Goal: Transaction & Acquisition: Purchase product/service

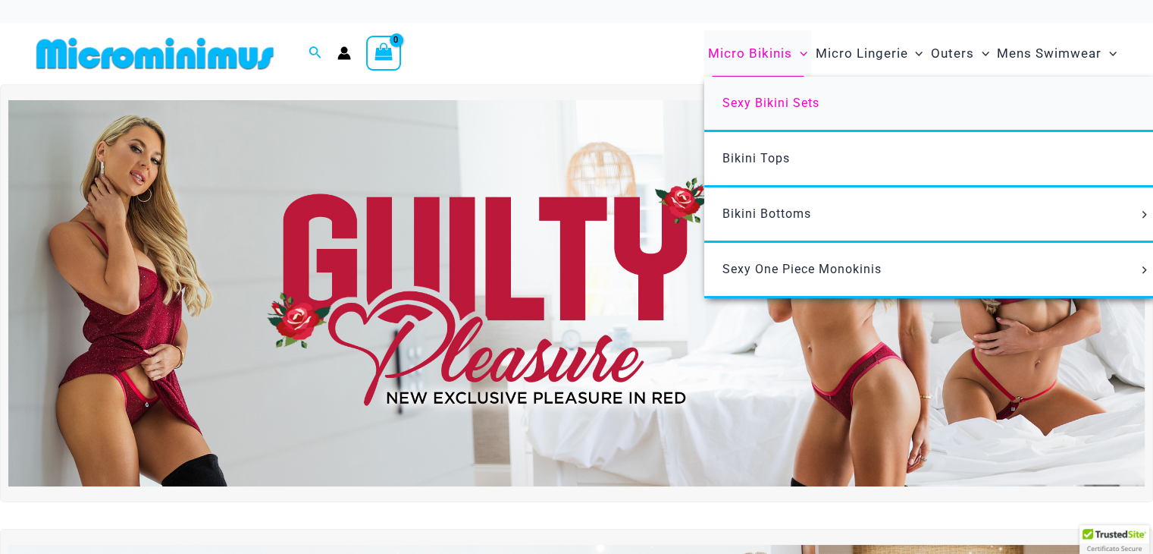
type input "**********"
click at [781, 101] on span "Sexy Bikini Sets" at bounding box center [771, 103] width 97 height 14
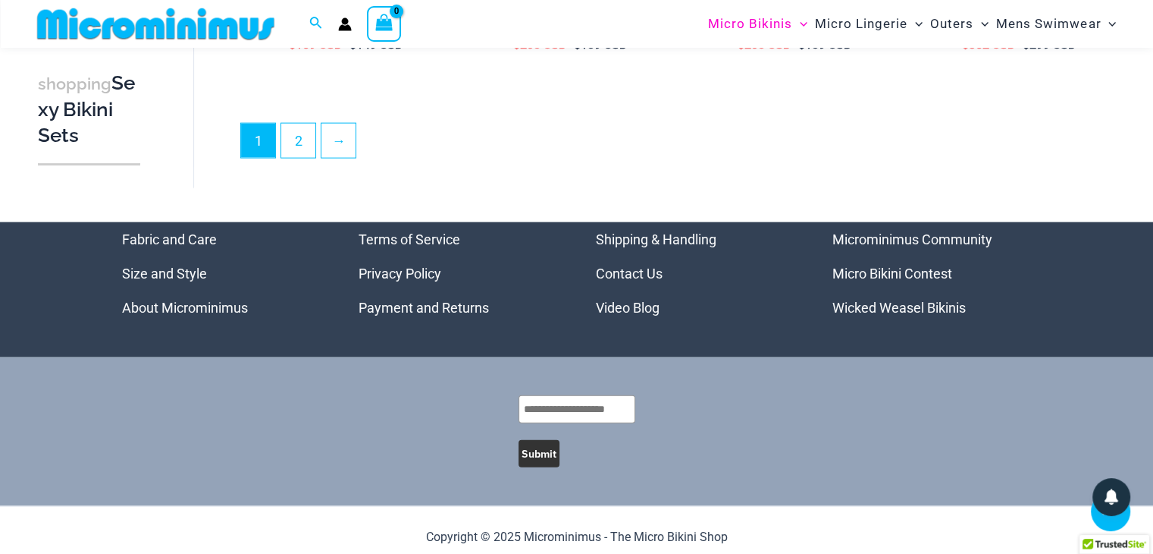
scroll to position [3452, 0]
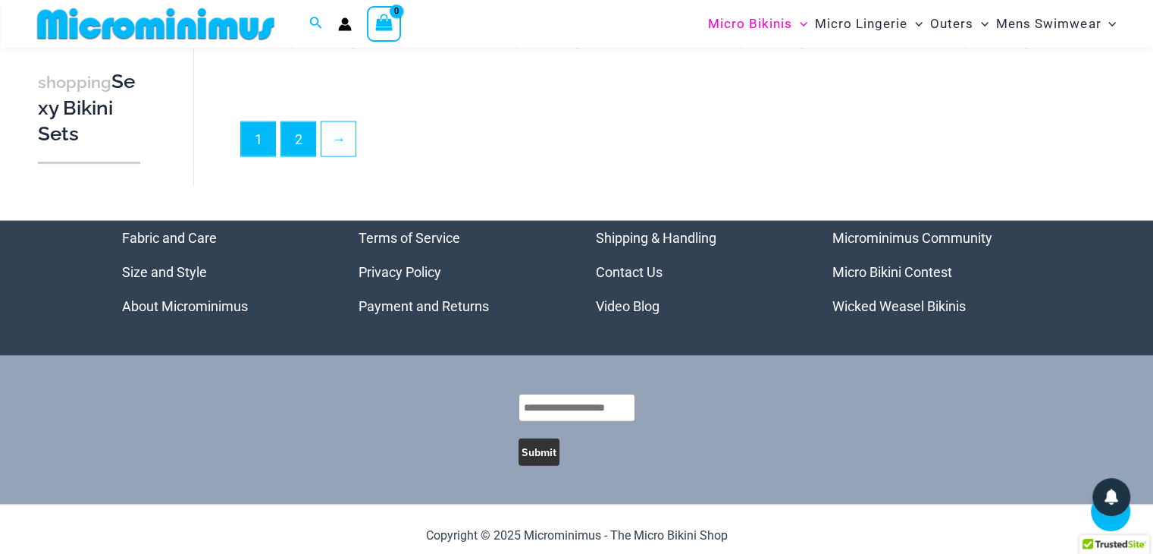
type input "**********"
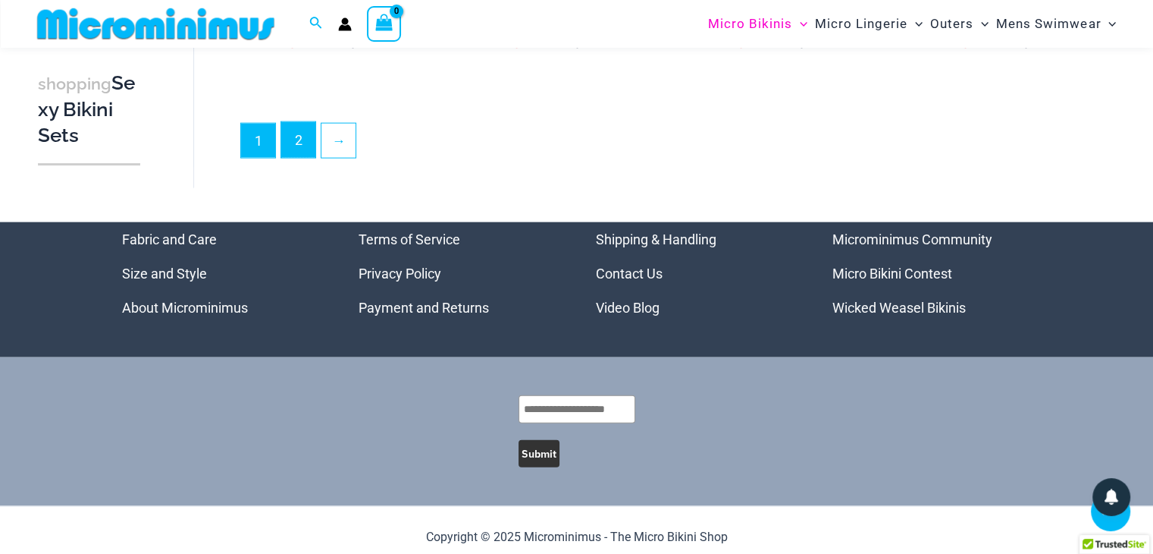
click at [291, 137] on link "2" at bounding box center [298, 140] width 34 height 36
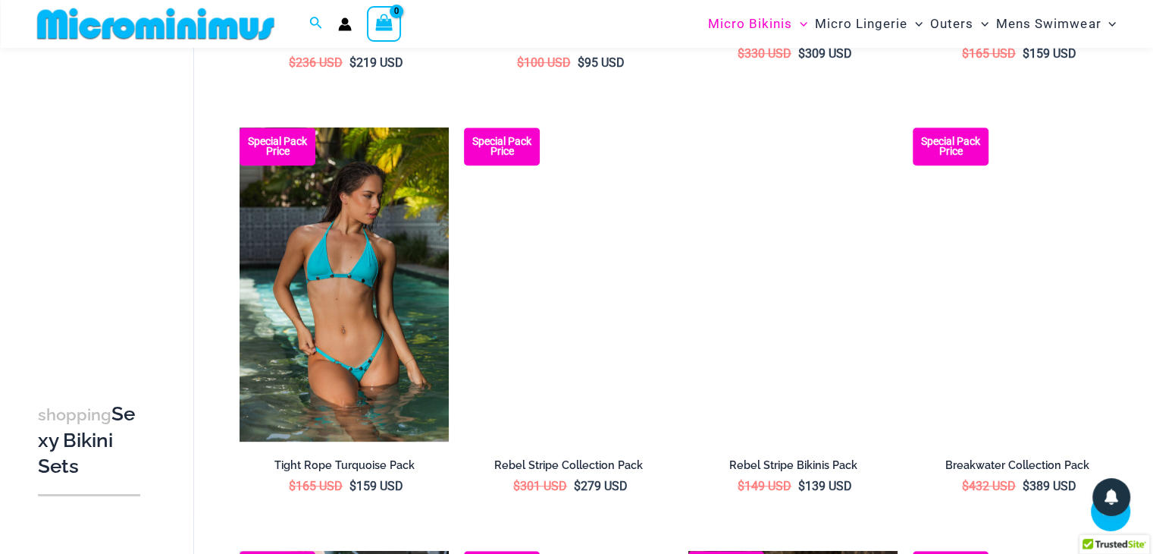
scroll to position [897, 0]
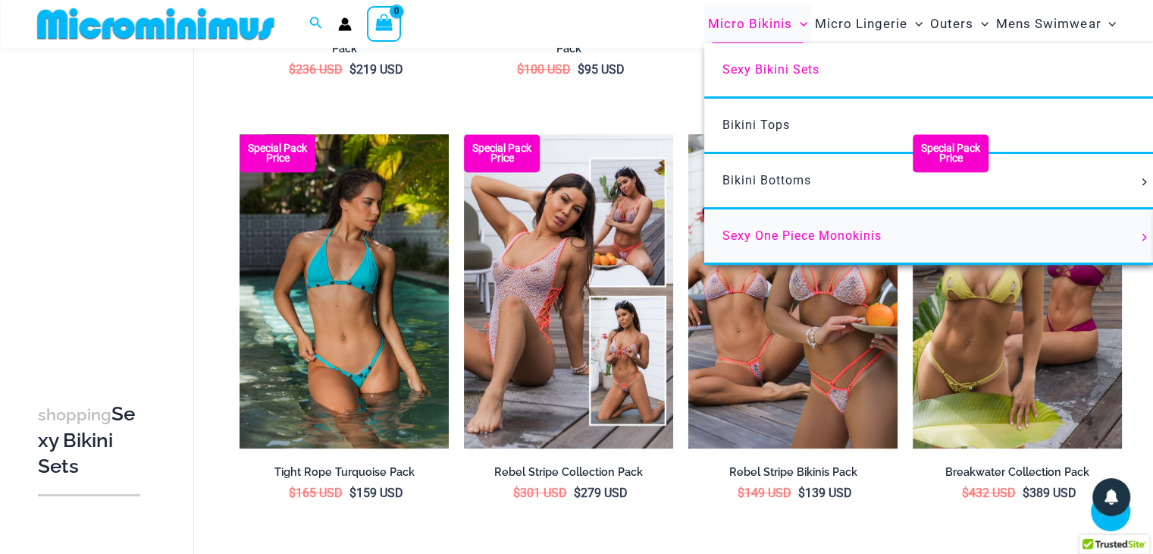
type input "**********"
click at [817, 231] on span "Sexy One Piece Monokinis" at bounding box center [802, 235] width 159 height 14
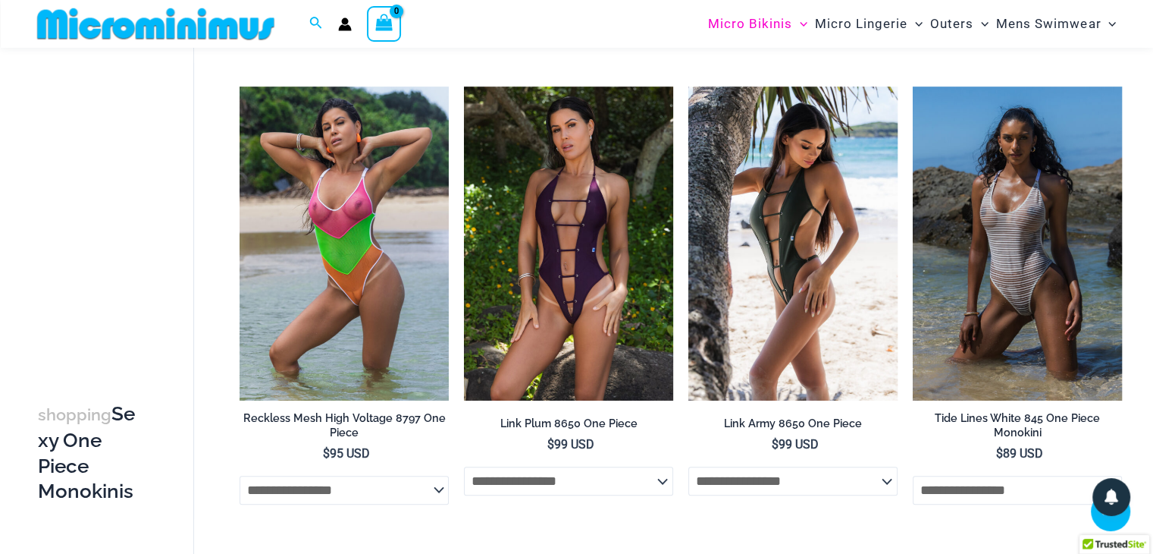
scroll to position [1416, 0]
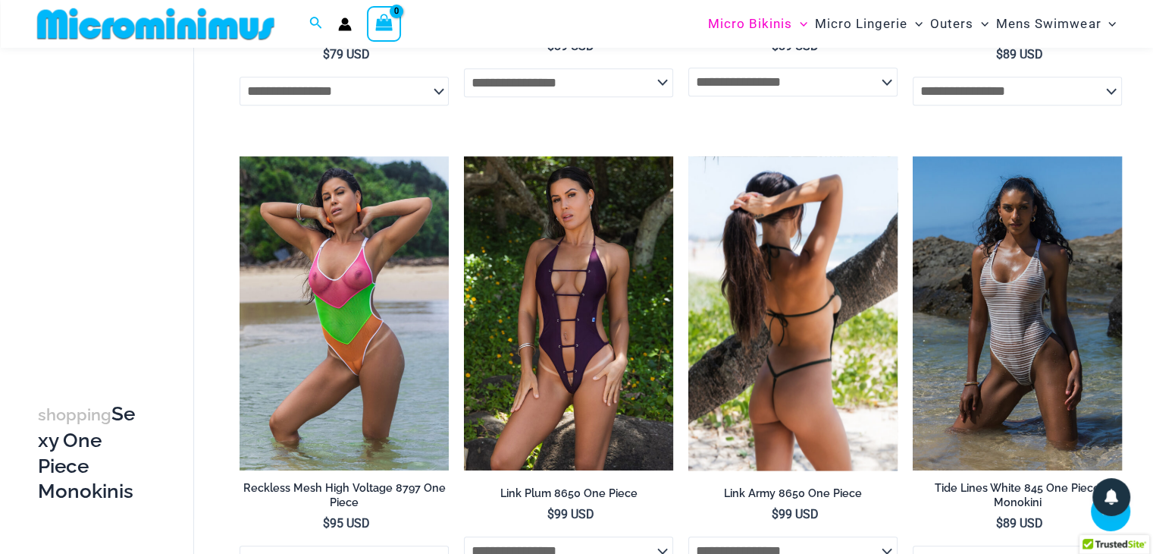
type input "**********"
click at [770, 264] on img at bounding box center [793, 313] width 209 height 314
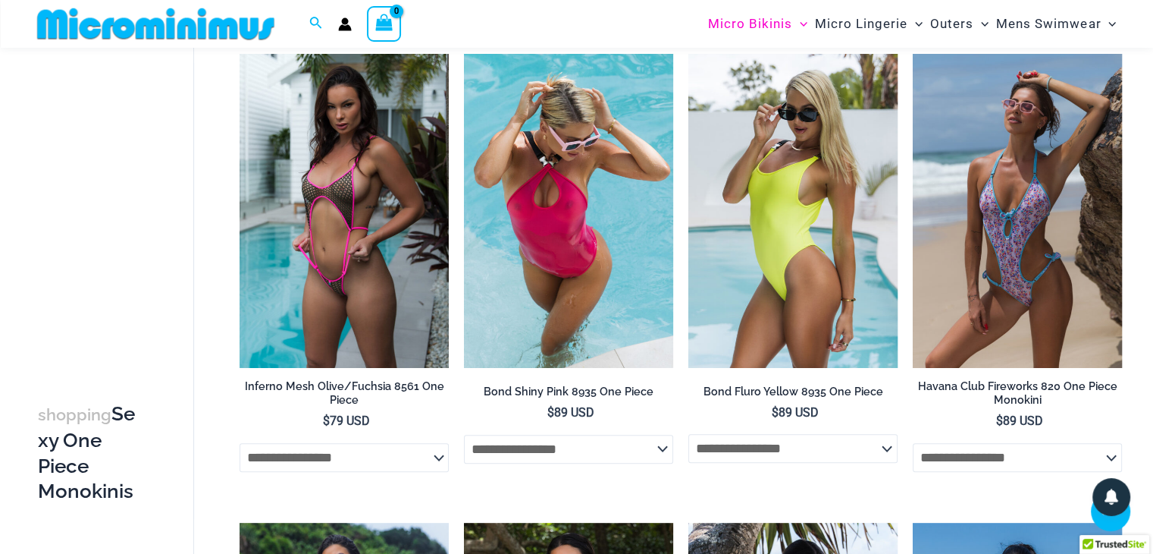
scroll to position [1254, 0]
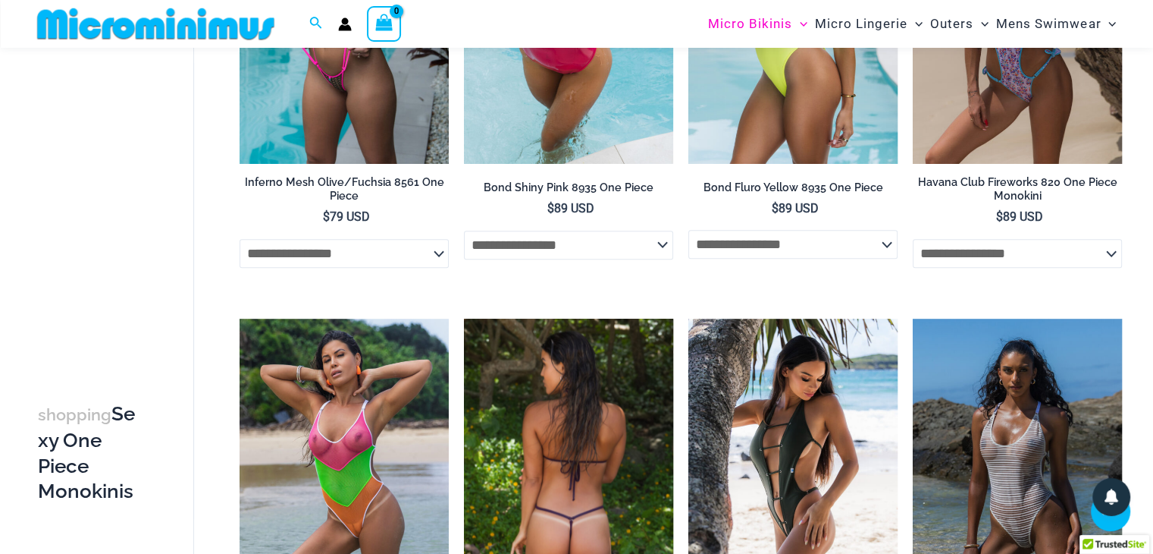
click at [594, 448] on img at bounding box center [568, 475] width 209 height 314
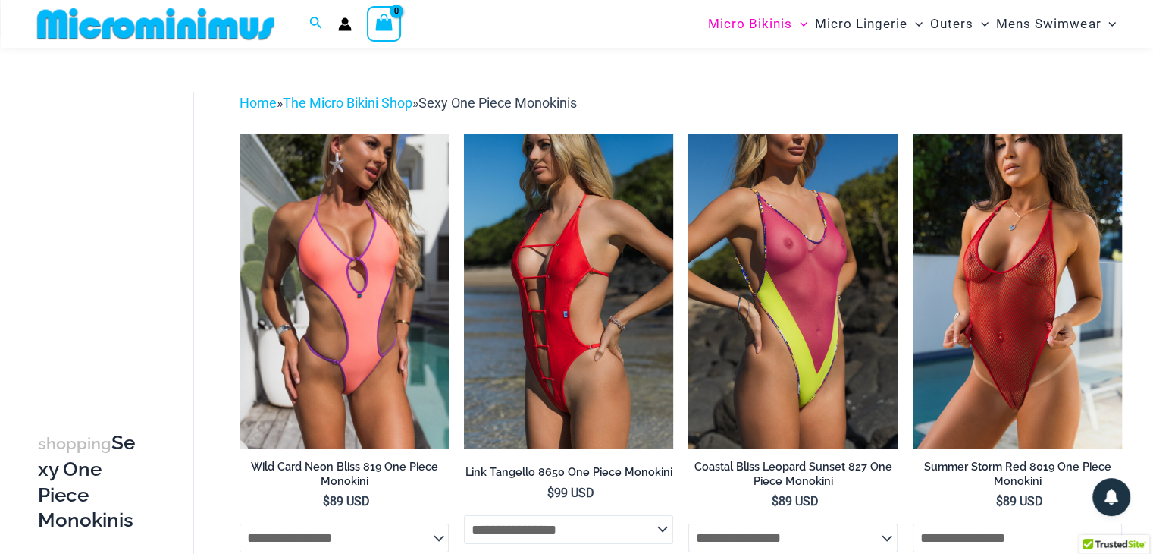
scroll to position [0, 0]
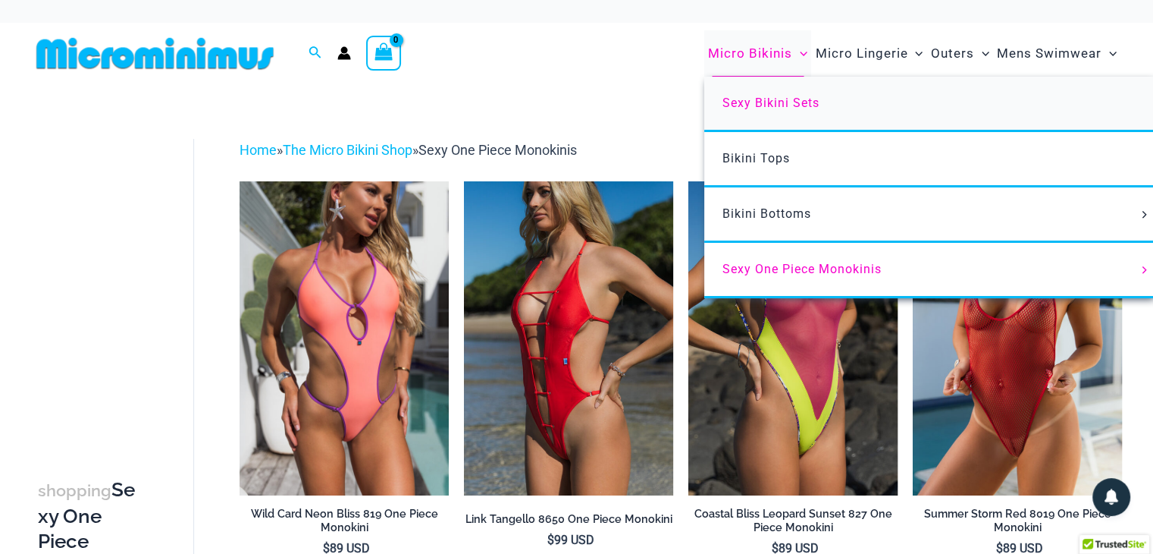
click at [764, 104] on span "Sexy Bikini Sets" at bounding box center [771, 103] width 97 height 14
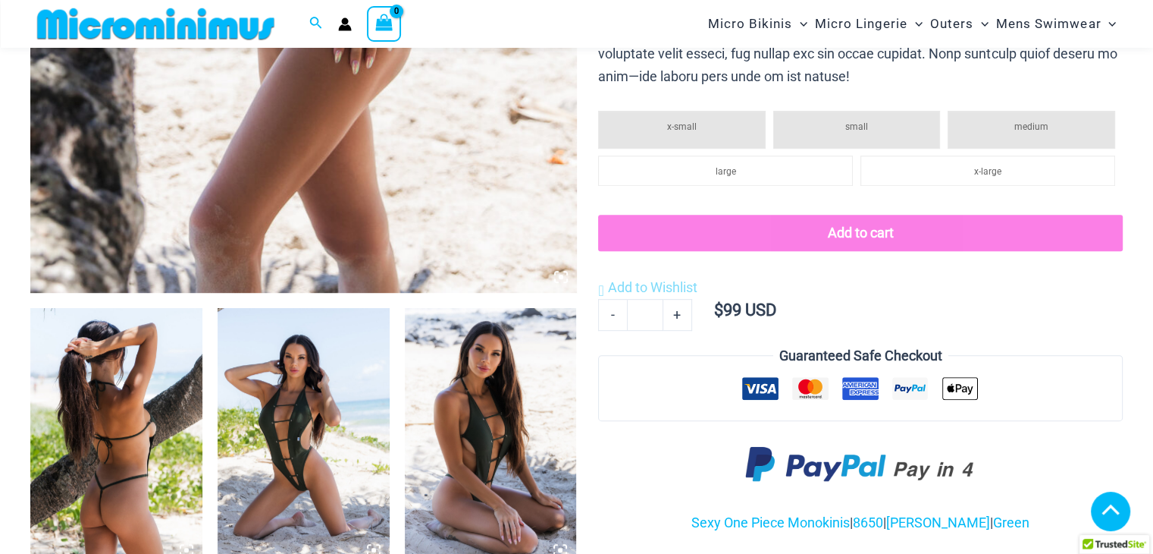
scroll to position [754, 0]
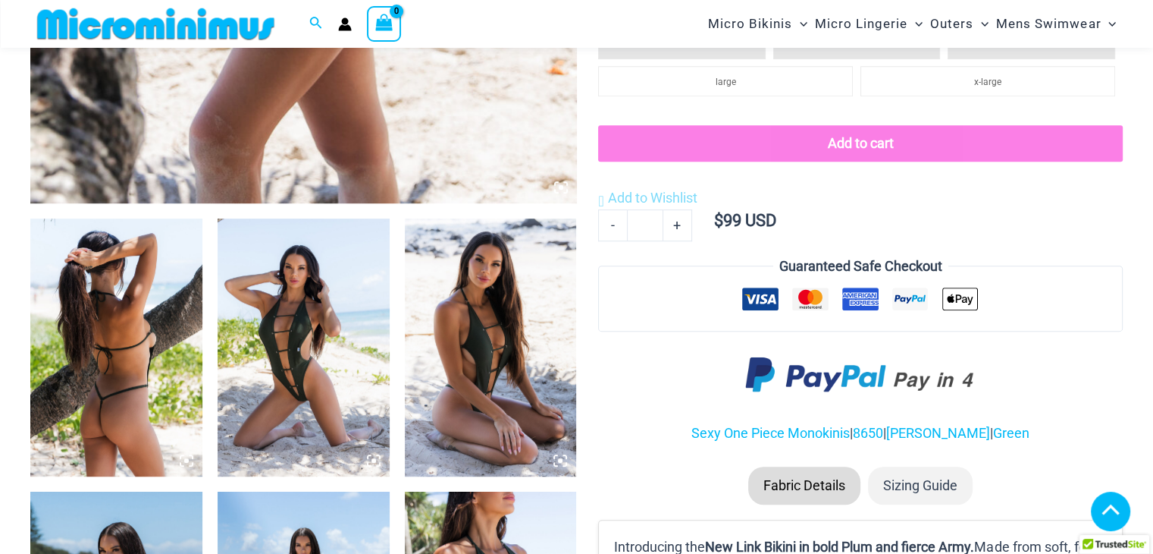
type input "**********"
click at [281, 339] on img at bounding box center [304, 347] width 172 height 258
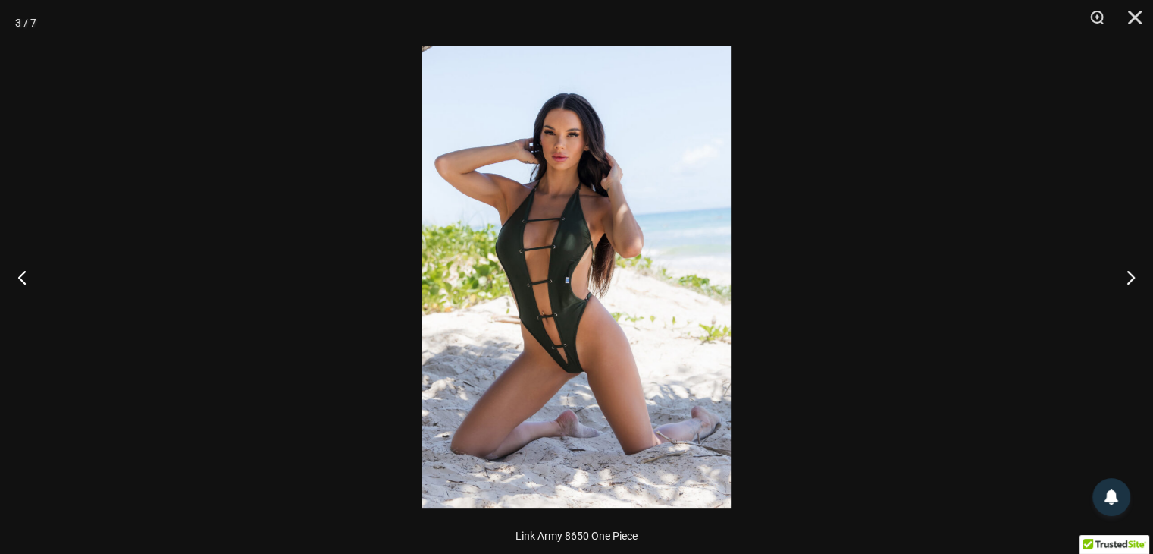
click at [529, 325] on img at bounding box center [576, 276] width 309 height 463
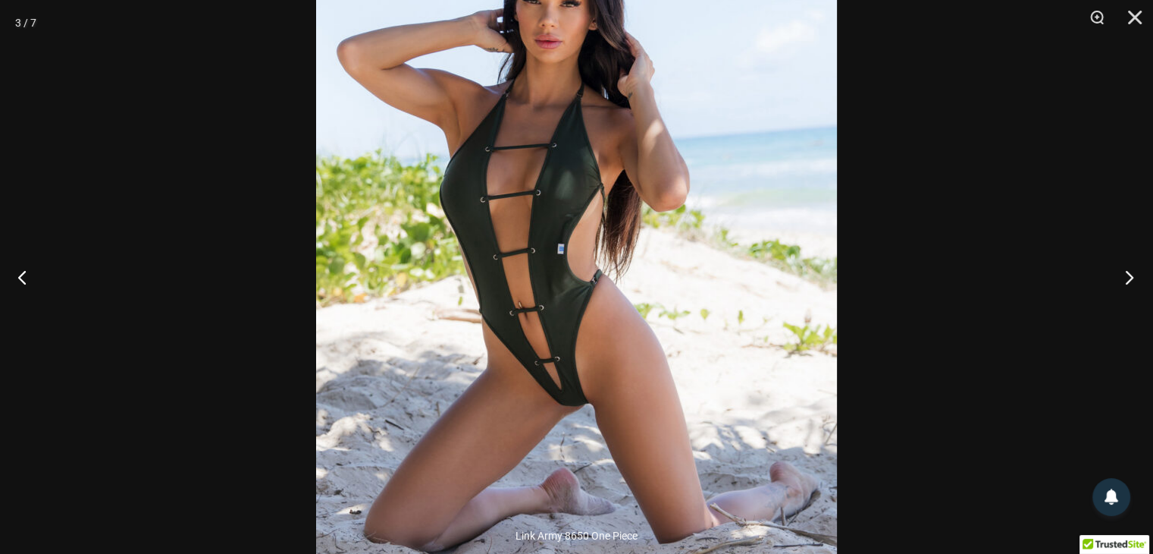
click at [1130, 276] on button "Next" at bounding box center [1124, 277] width 57 height 76
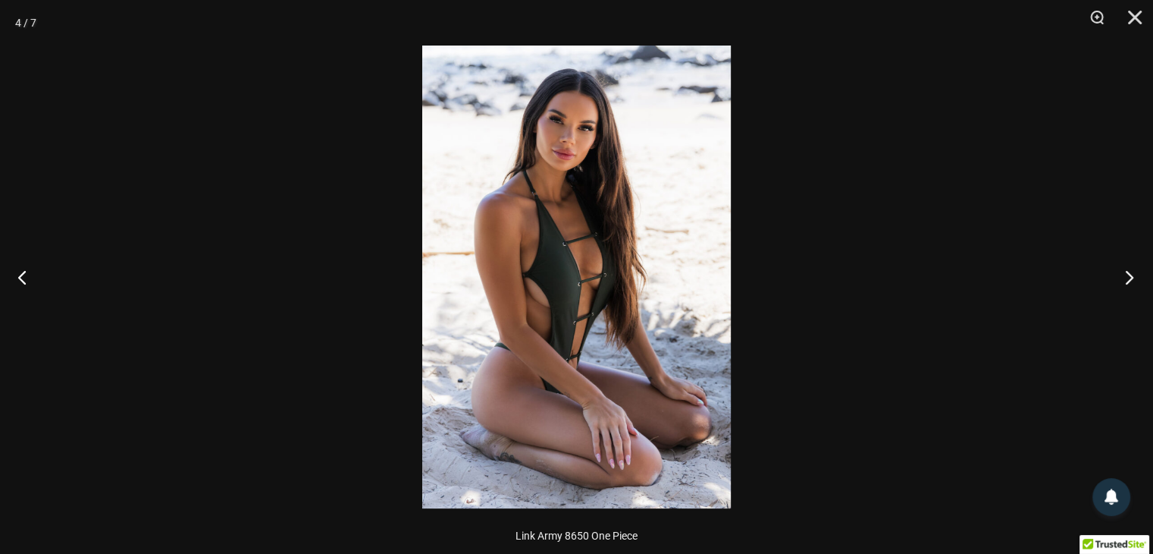
click at [1130, 276] on button "Next" at bounding box center [1124, 277] width 57 height 76
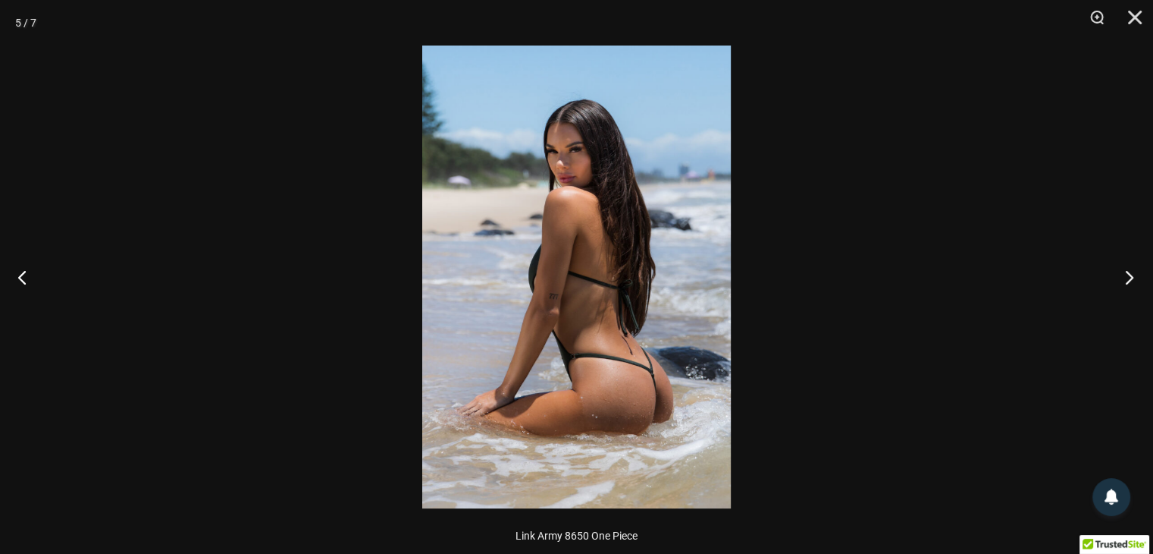
click at [1130, 276] on button "Next" at bounding box center [1124, 277] width 57 height 76
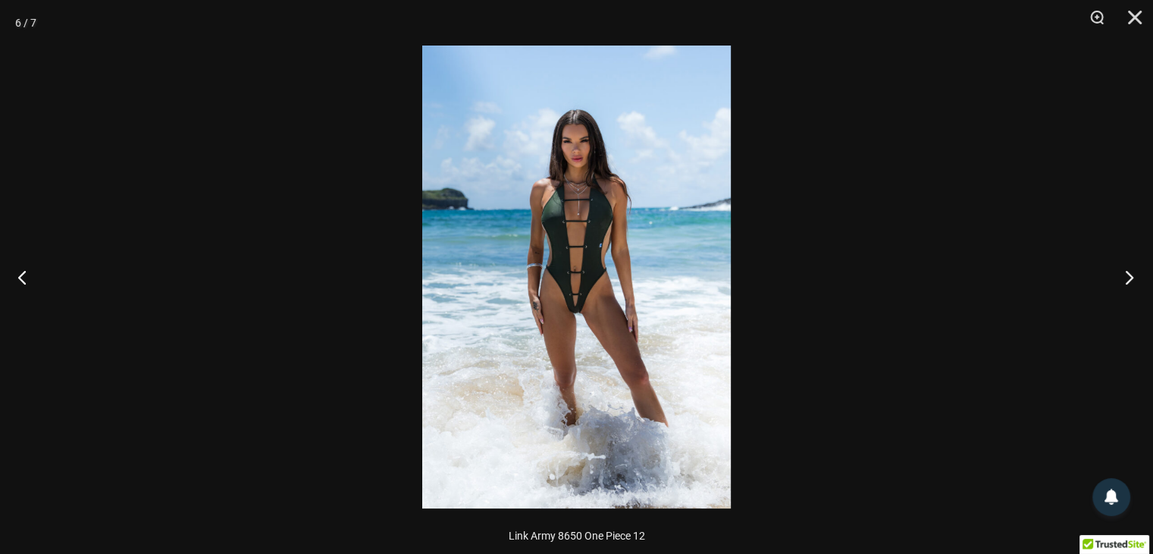
click at [1130, 276] on button "Next" at bounding box center [1124, 277] width 57 height 76
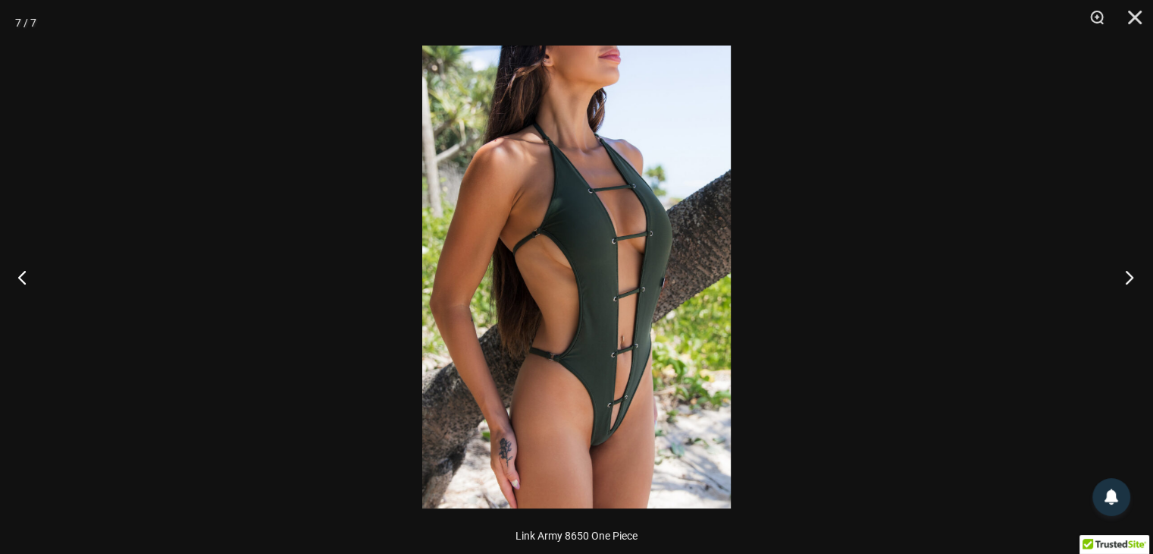
click at [1130, 276] on button "Next" at bounding box center [1124, 277] width 57 height 76
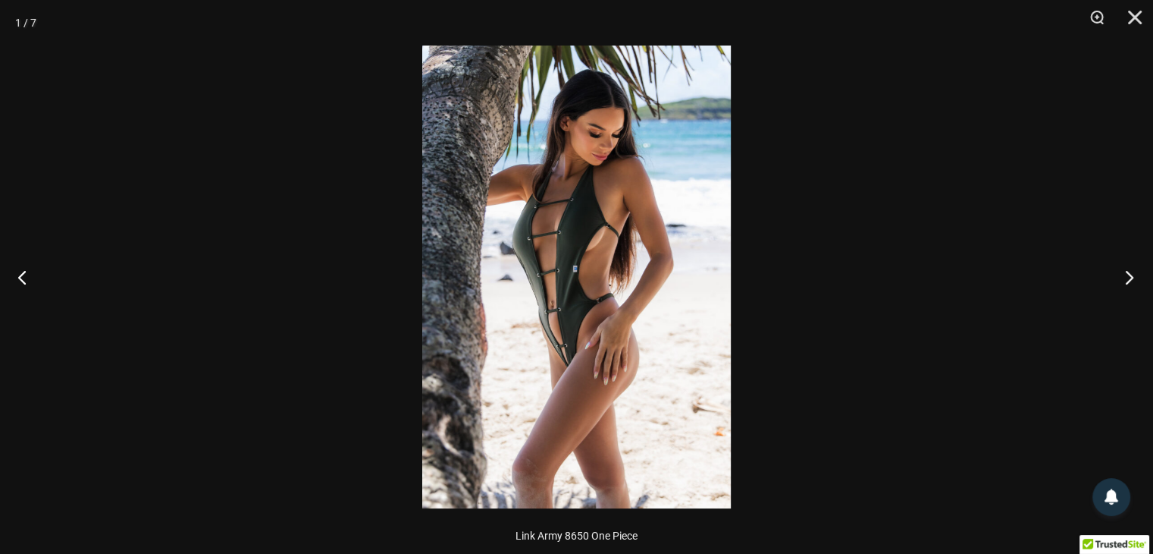
click at [1130, 276] on button "Next" at bounding box center [1124, 277] width 57 height 76
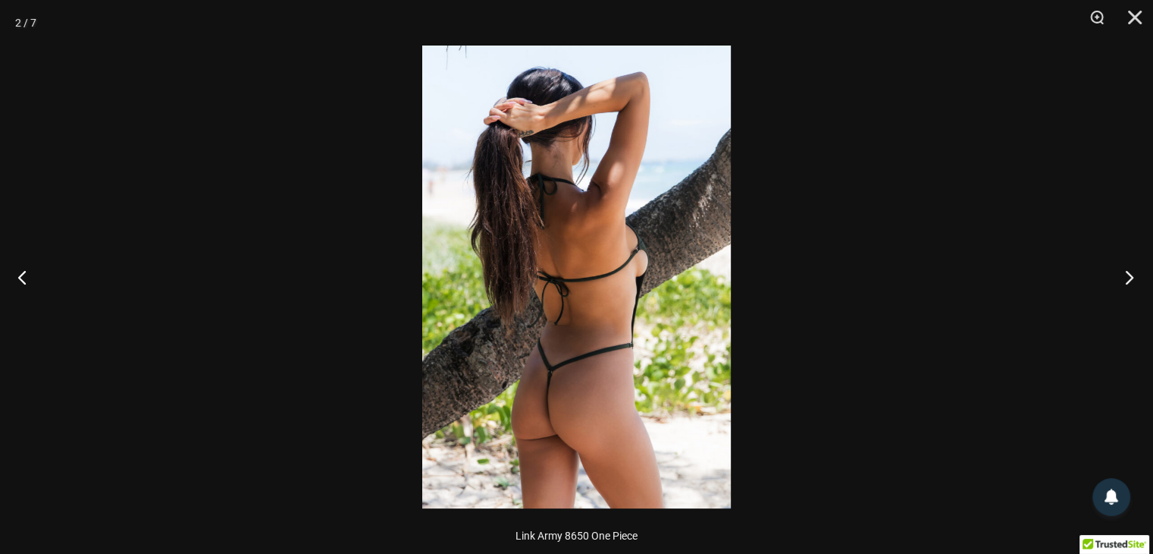
click at [1130, 276] on button "Next" at bounding box center [1124, 277] width 57 height 76
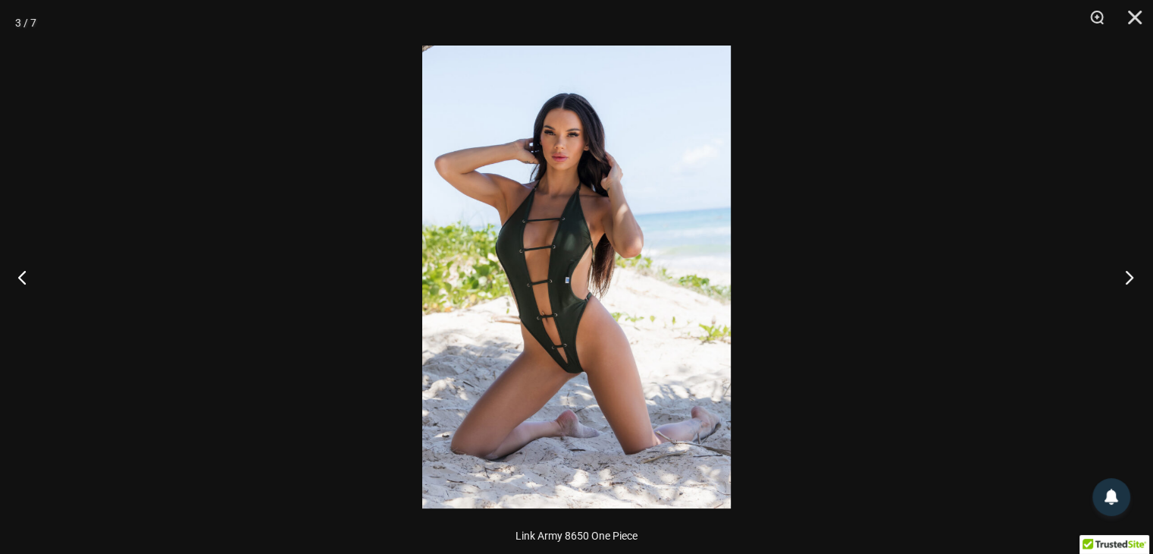
click at [1130, 276] on button "Next" at bounding box center [1124, 277] width 57 height 76
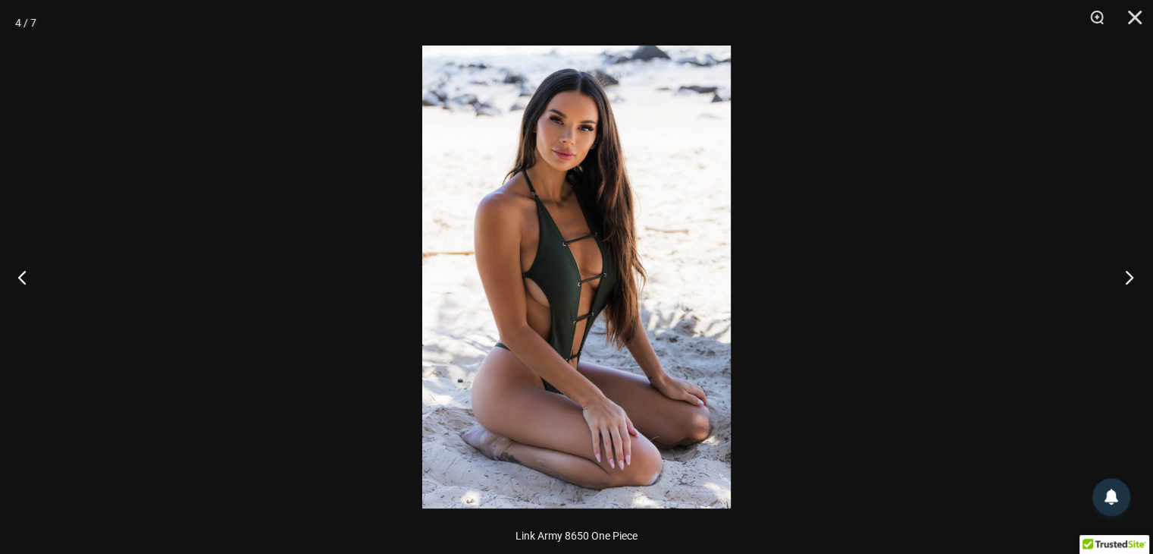
click at [1130, 276] on button "Next" at bounding box center [1124, 277] width 57 height 76
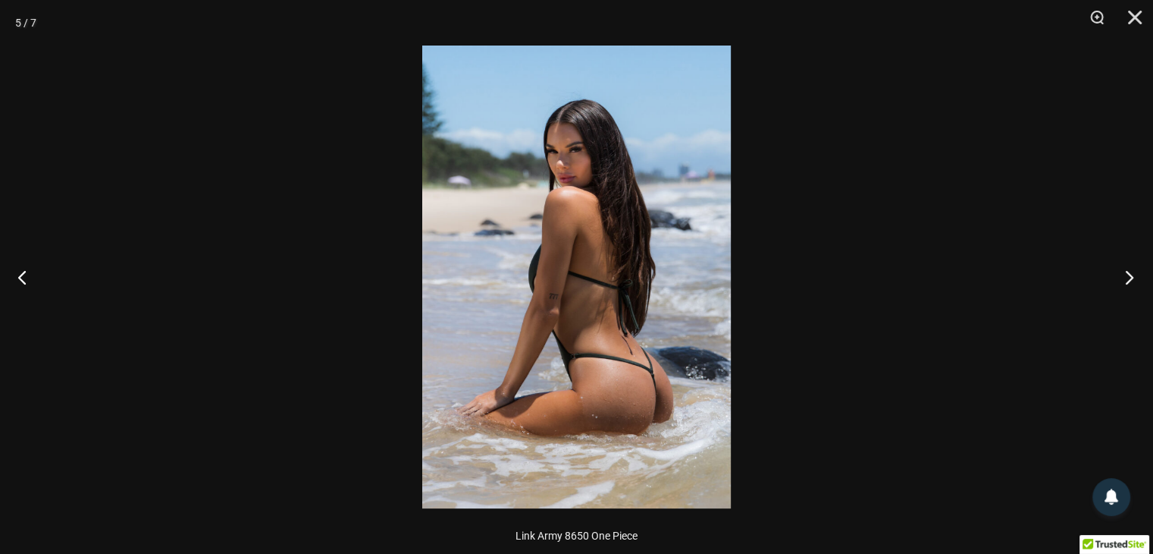
click at [1130, 276] on button "Next" at bounding box center [1124, 277] width 57 height 76
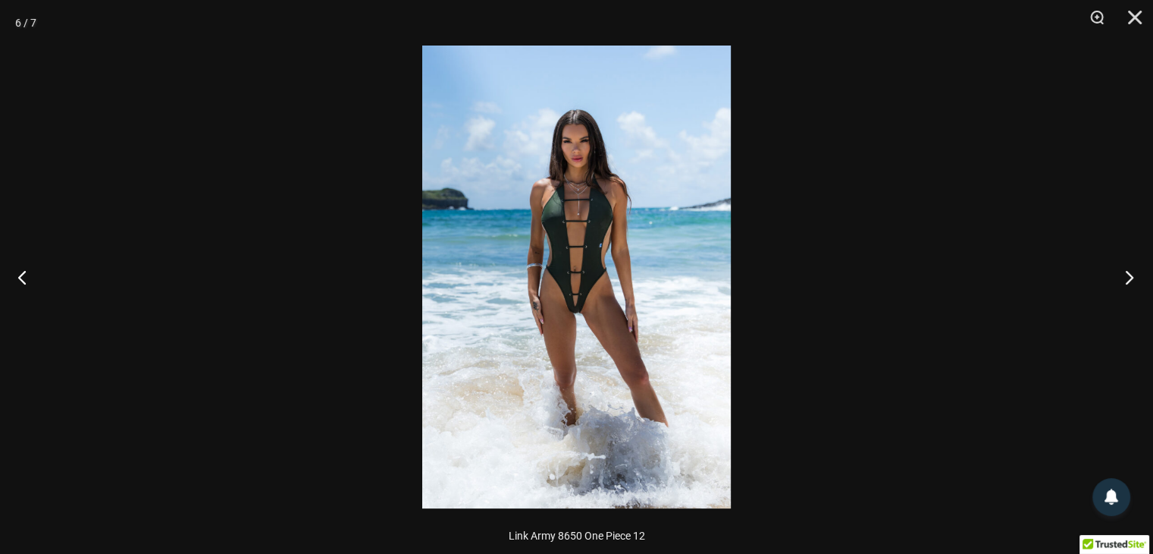
click at [1130, 276] on button "Next" at bounding box center [1124, 277] width 57 height 76
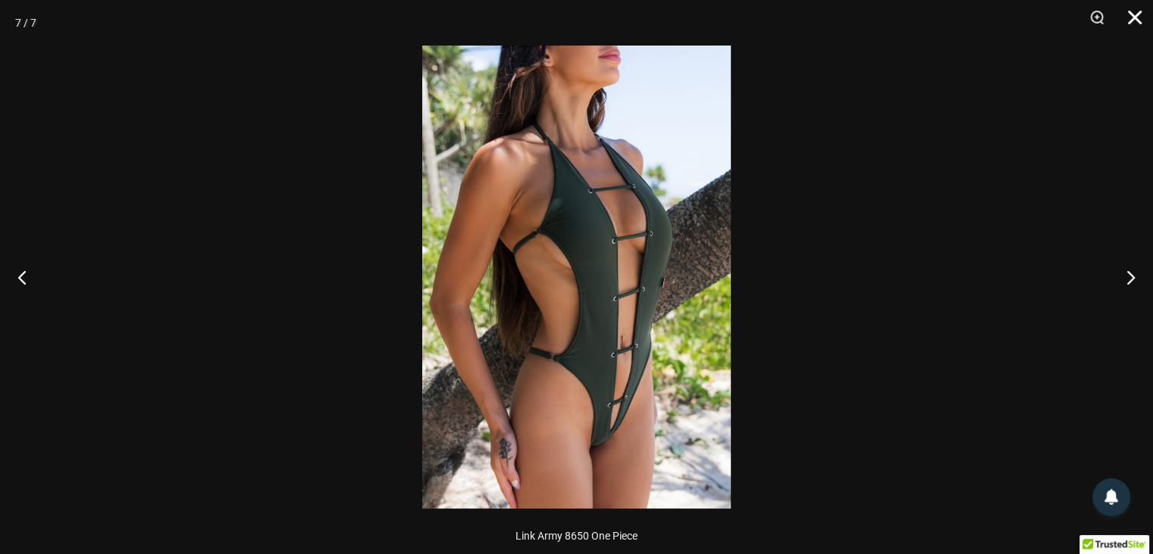
click at [1137, 10] on button "Close" at bounding box center [1130, 22] width 38 height 45
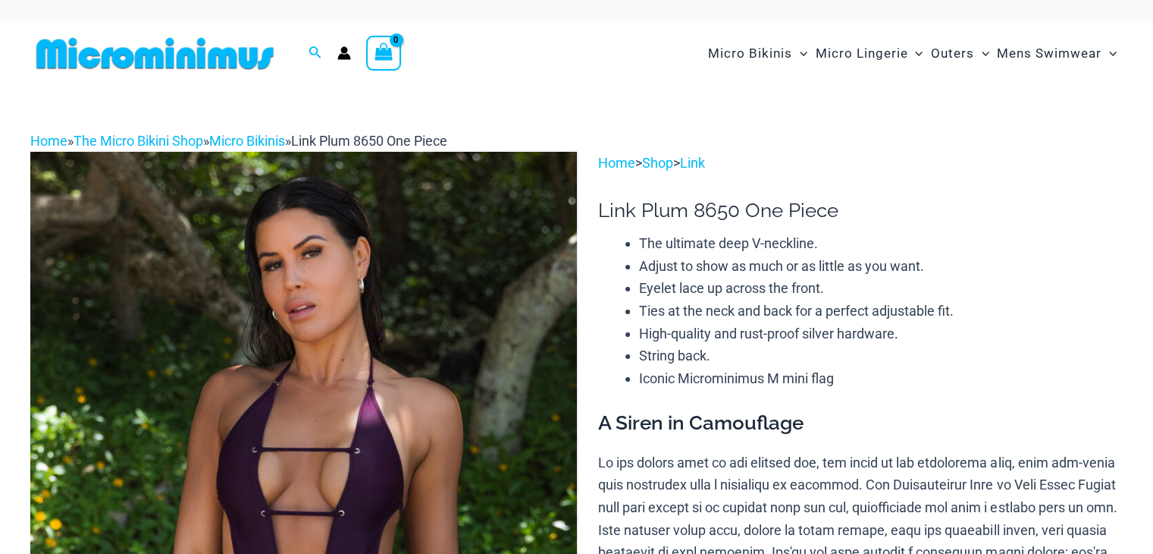
click at [314, 392] on img at bounding box center [303, 562] width 547 height 820
type input "**********"
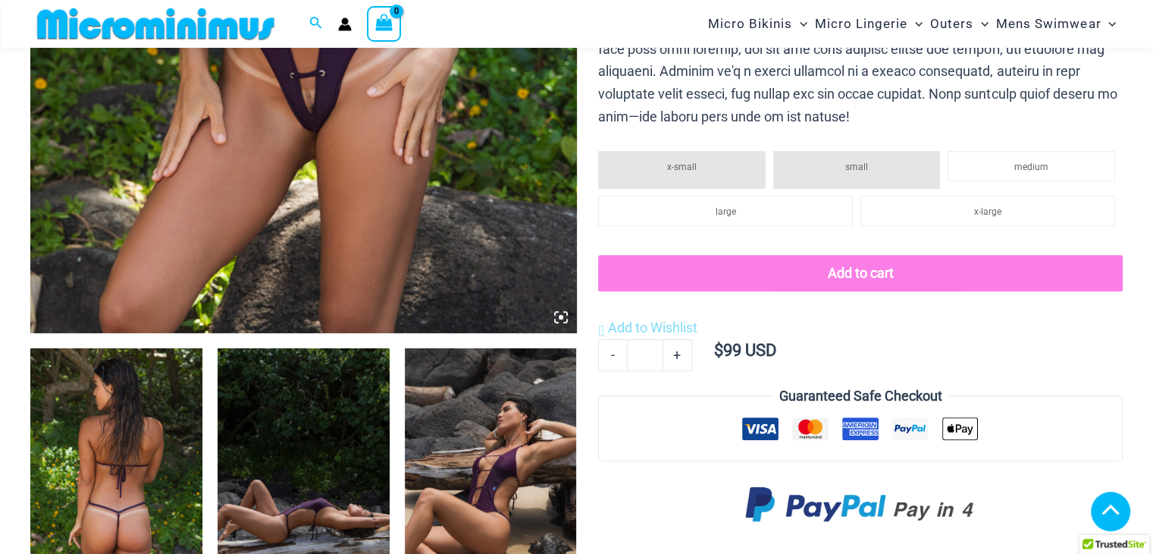
scroll to position [670, 0]
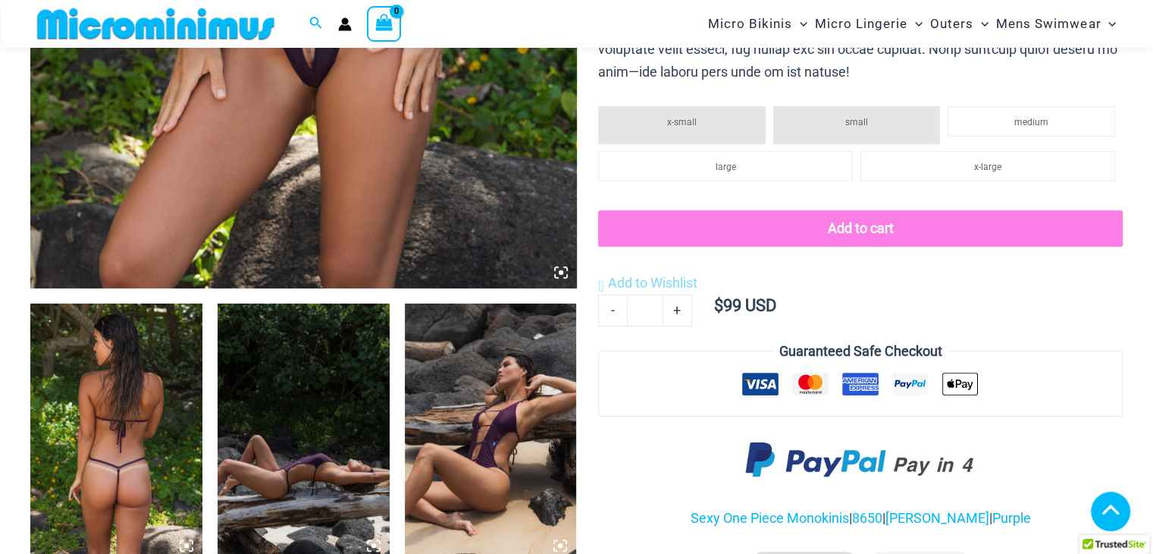
click at [130, 402] on img at bounding box center [116, 432] width 172 height 258
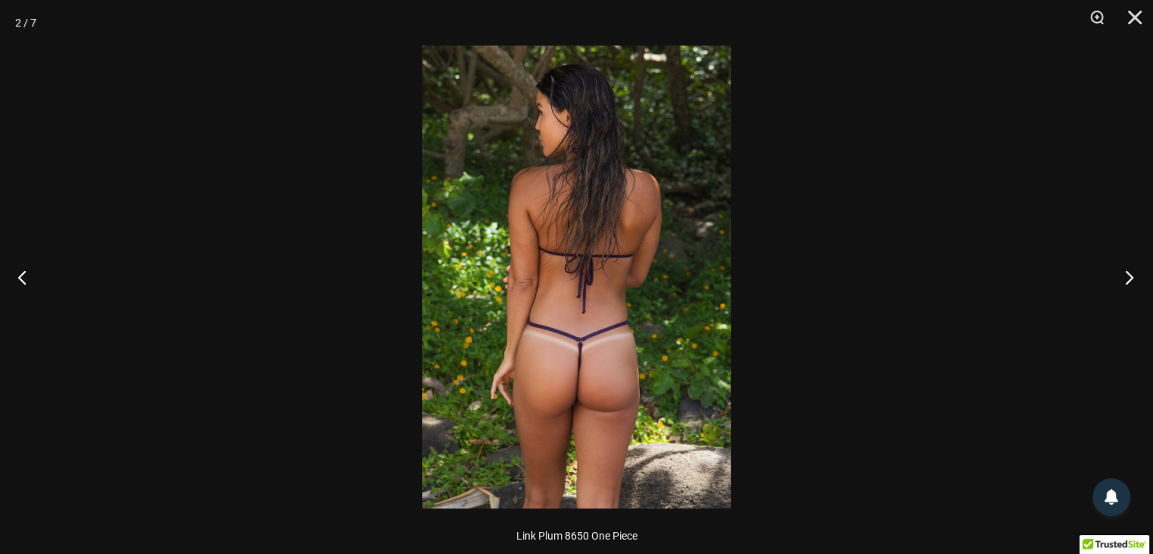
click at [1126, 282] on button "Next" at bounding box center [1124, 277] width 57 height 76
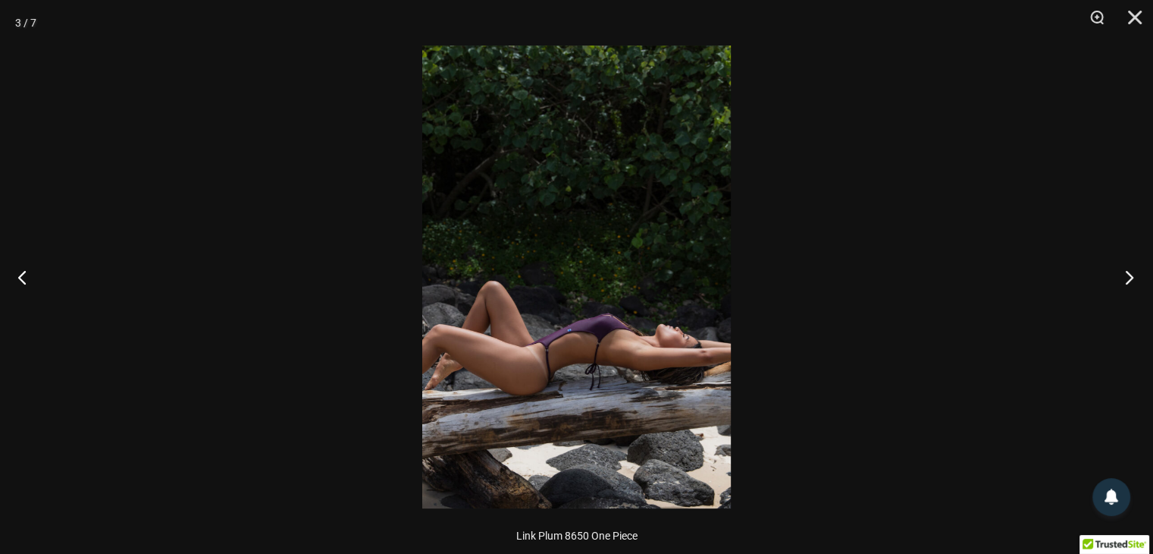
click at [1126, 282] on button "Next" at bounding box center [1124, 277] width 57 height 76
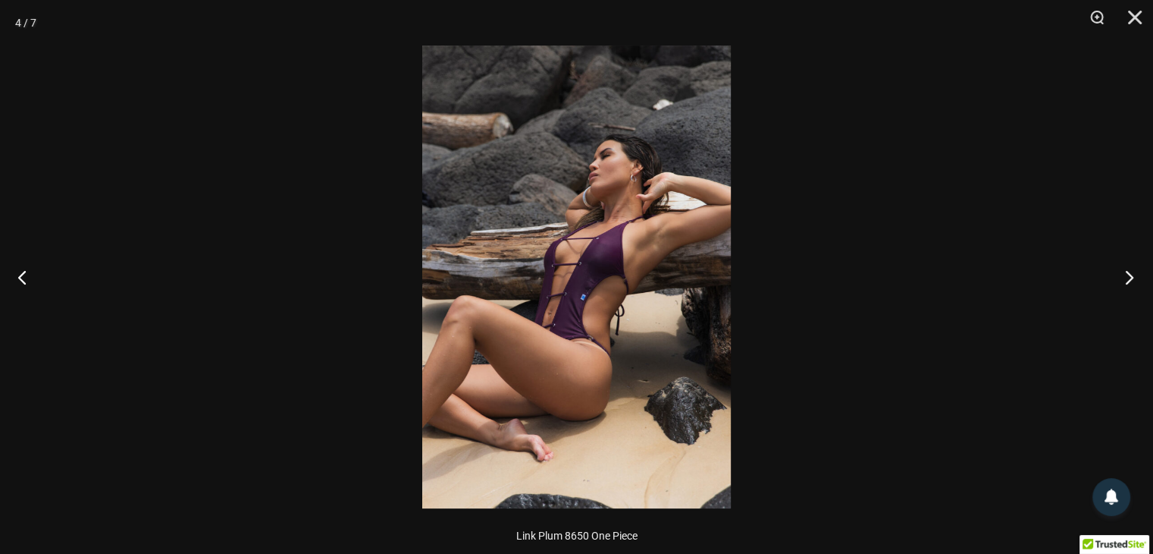
click at [1126, 282] on button "Next" at bounding box center [1124, 277] width 57 height 76
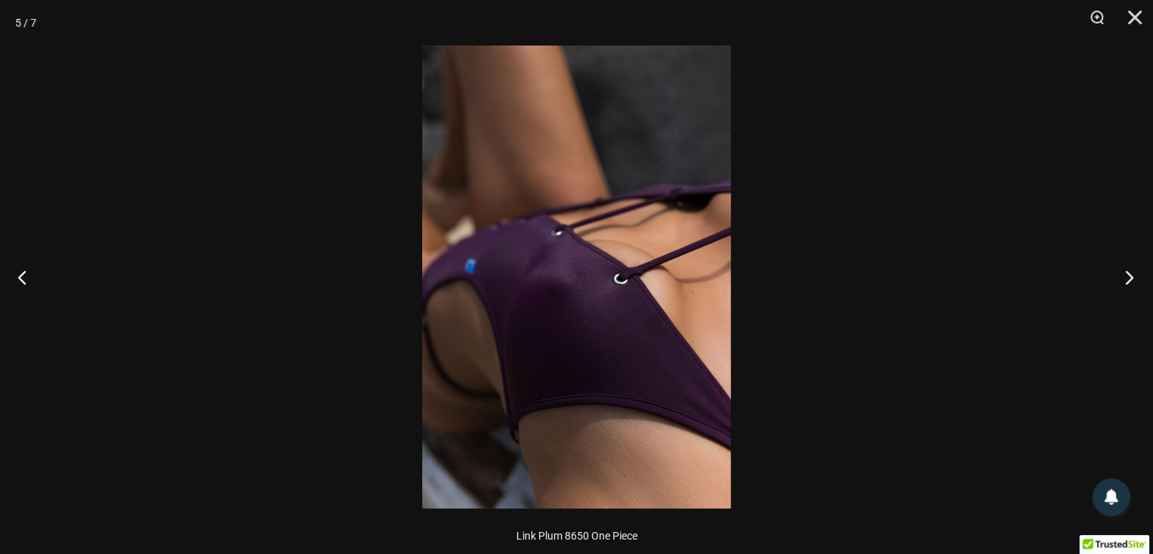
click at [1126, 282] on button "Next" at bounding box center [1124, 277] width 57 height 76
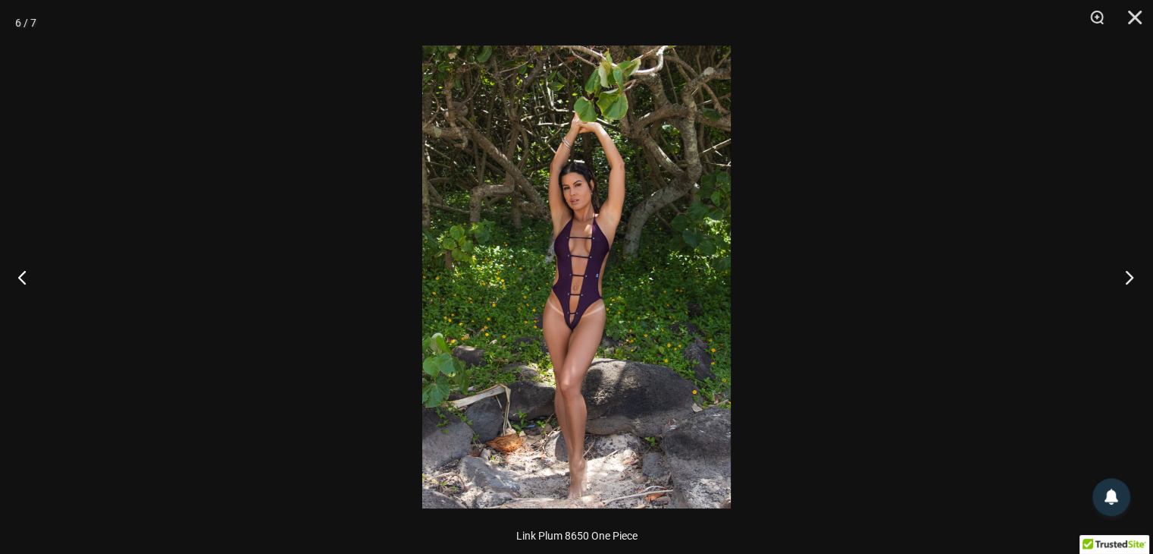
click at [1126, 282] on button "Next" at bounding box center [1124, 277] width 57 height 76
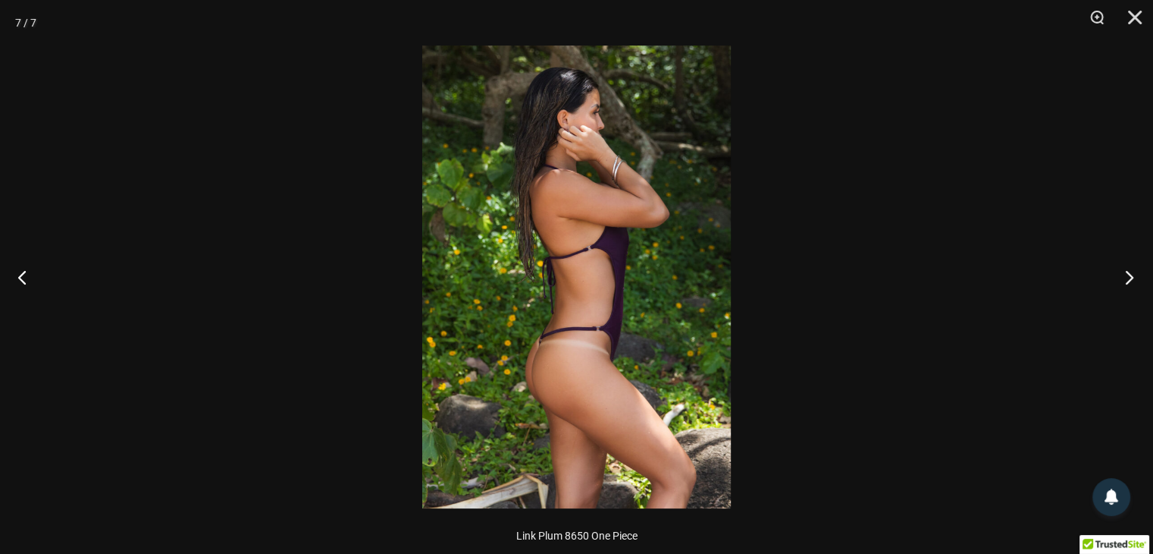
click at [1126, 282] on button "Next" at bounding box center [1124, 277] width 57 height 76
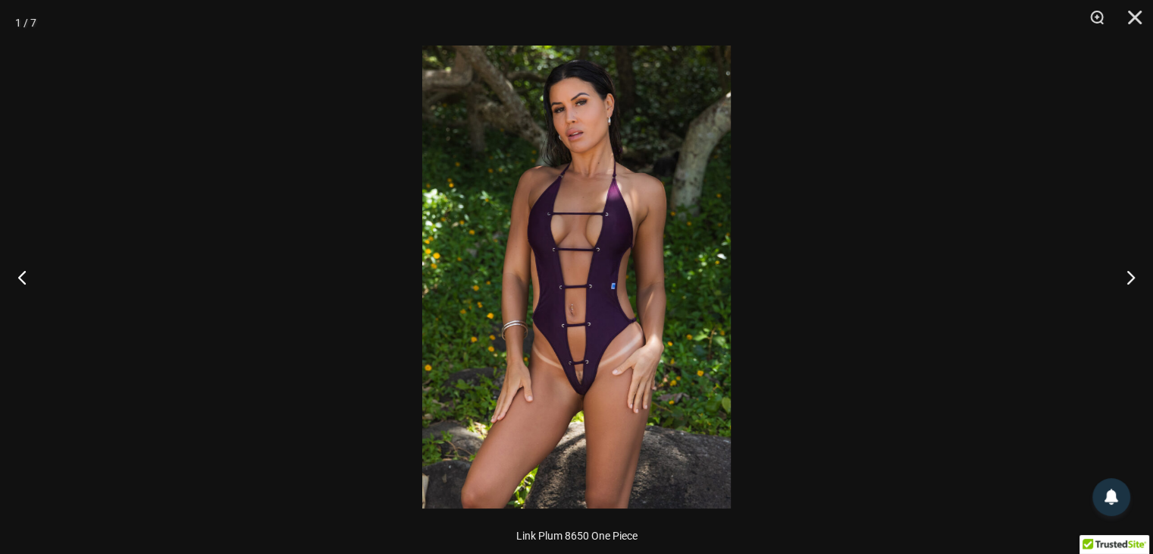
click at [565, 356] on img at bounding box center [576, 276] width 309 height 463
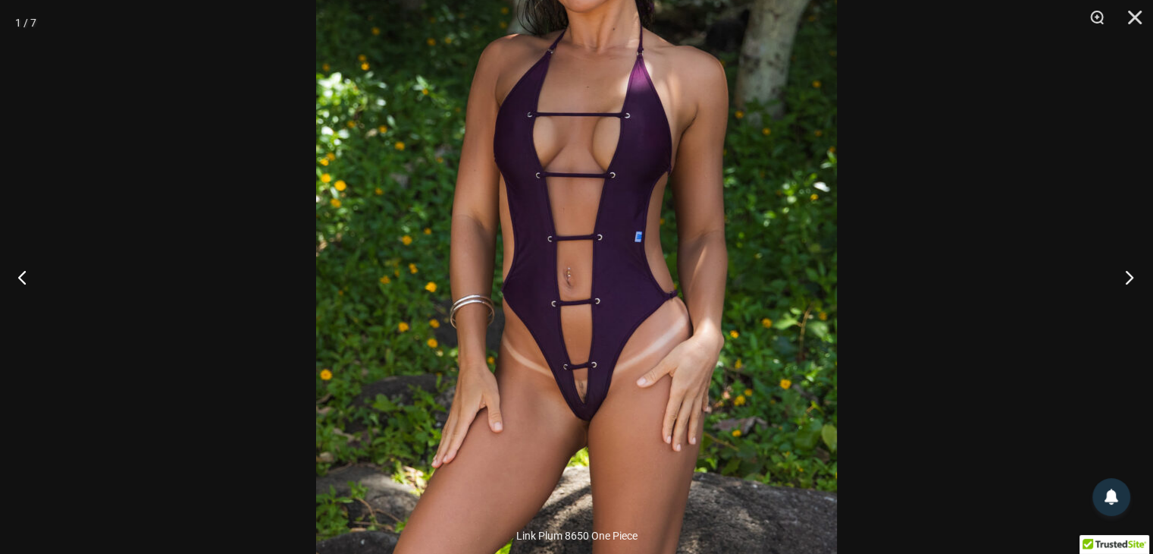
click at [1125, 283] on button "Next" at bounding box center [1124, 277] width 57 height 76
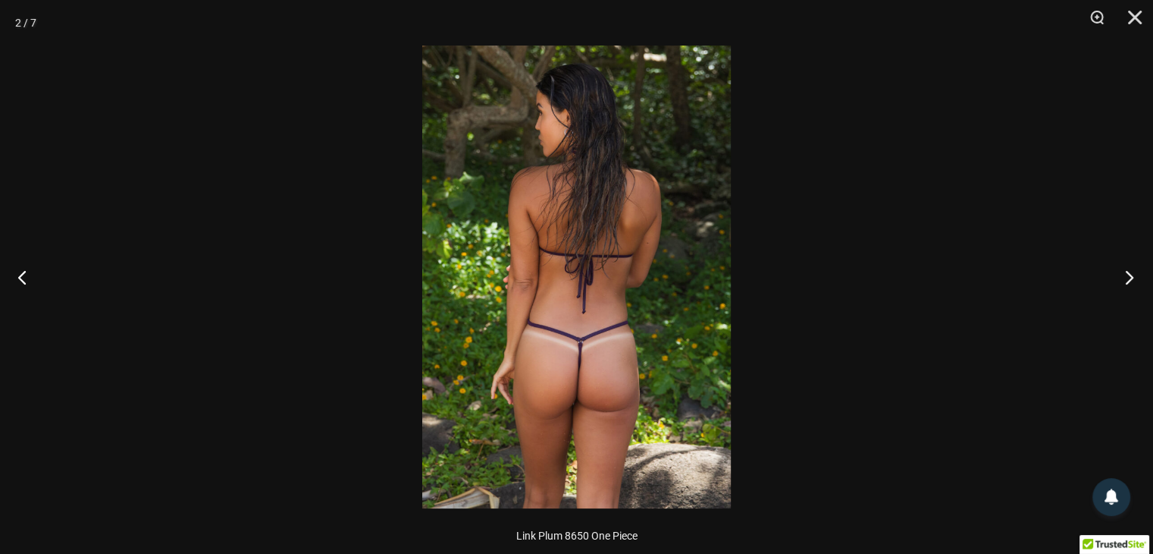
click at [1125, 283] on button "Next" at bounding box center [1124, 277] width 57 height 76
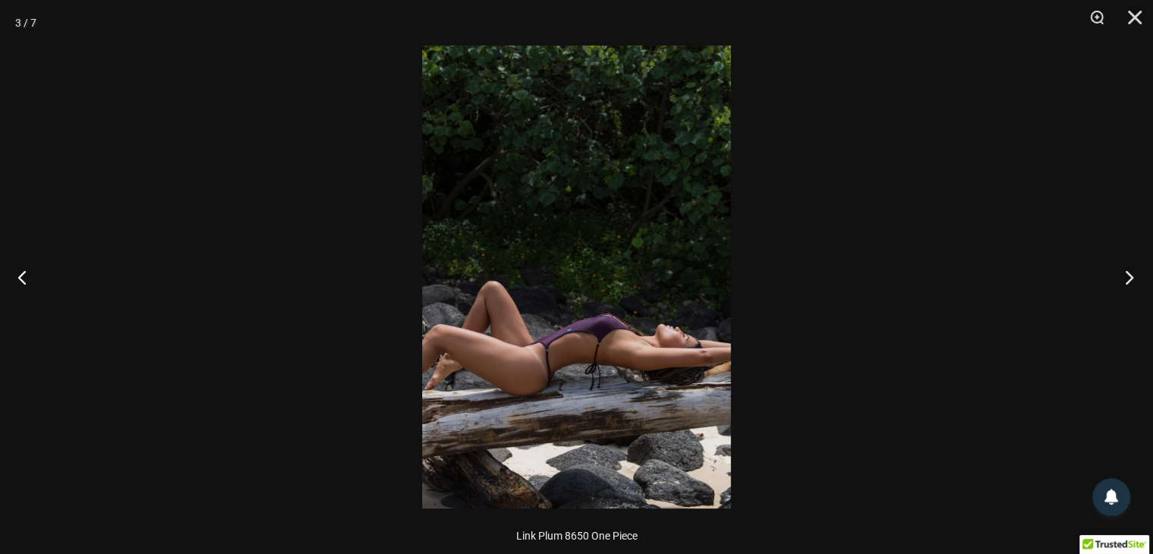
click at [1125, 283] on button "Next" at bounding box center [1124, 277] width 57 height 76
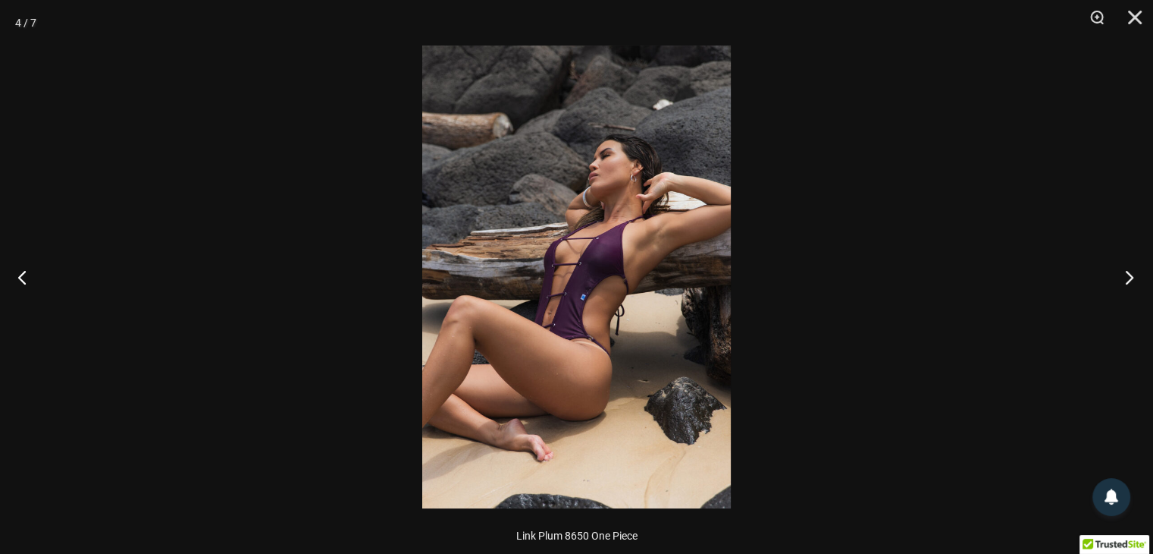
click at [1125, 283] on button "Next" at bounding box center [1124, 277] width 57 height 76
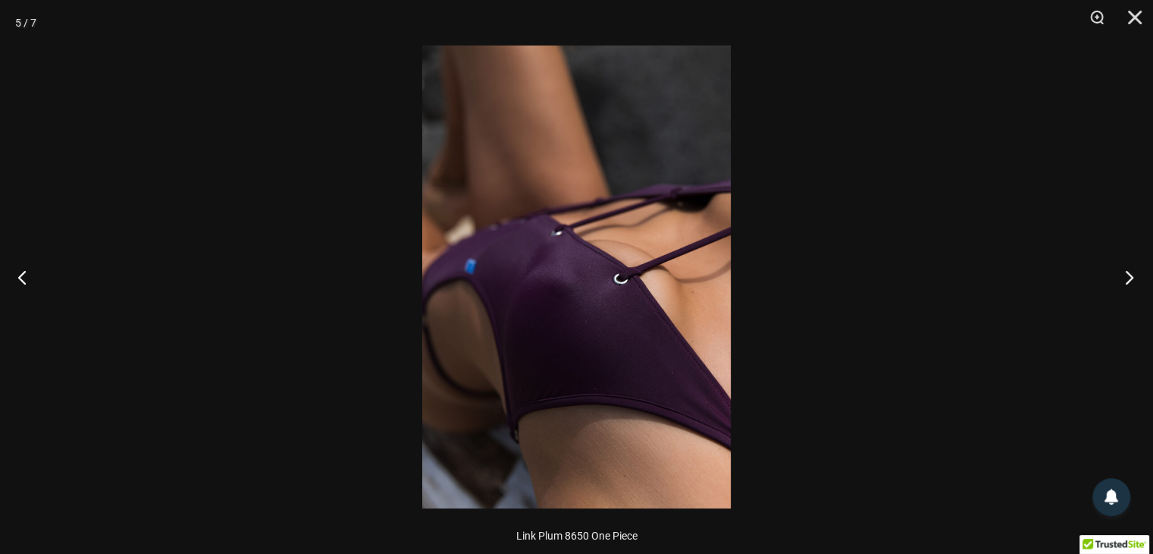
click at [1125, 283] on button "Next" at bounding box center [1124, 277] width 57 height 76
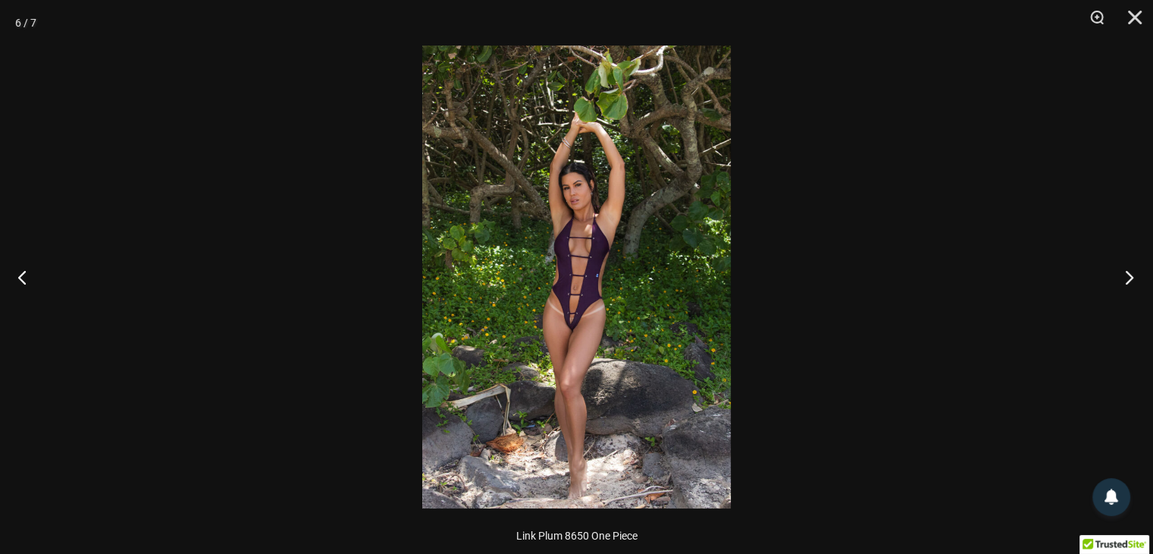
click at [1125, 283] on button "Next" at bounding box center [1124, 277] width 57 height 76
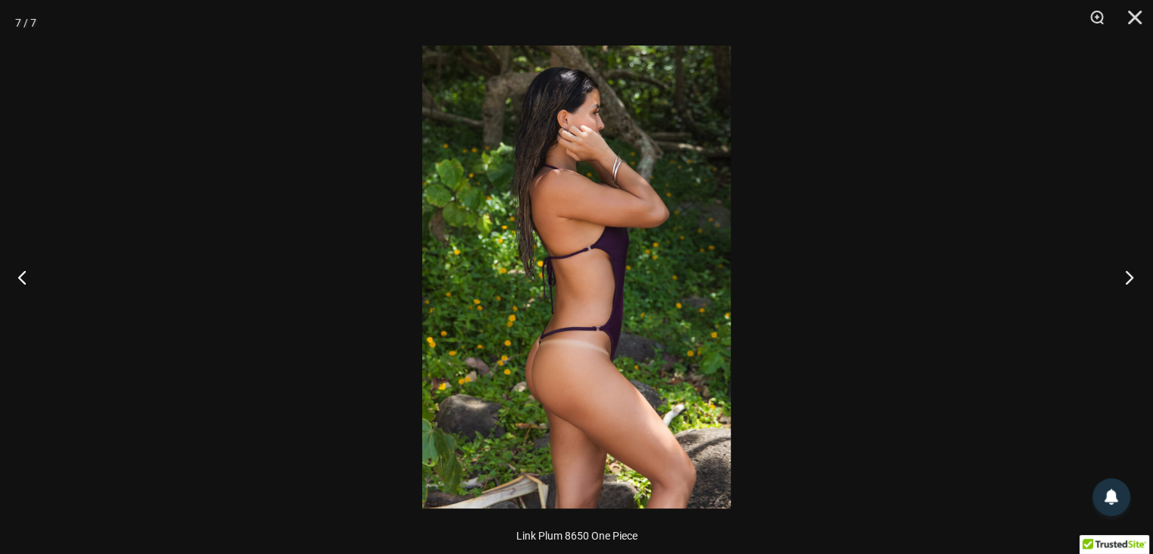
click at [1125, 283] on button "Next" at bounding box center [1124, 277] width 57 height 76
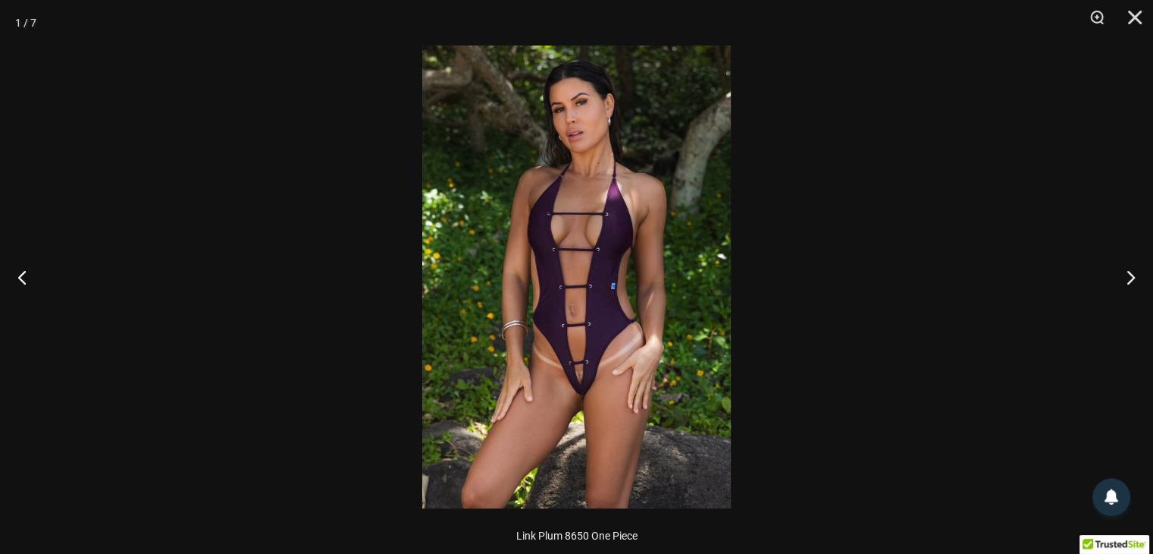
click at [572, 366] on img at bounding box center [576, 276] width 309 height 463
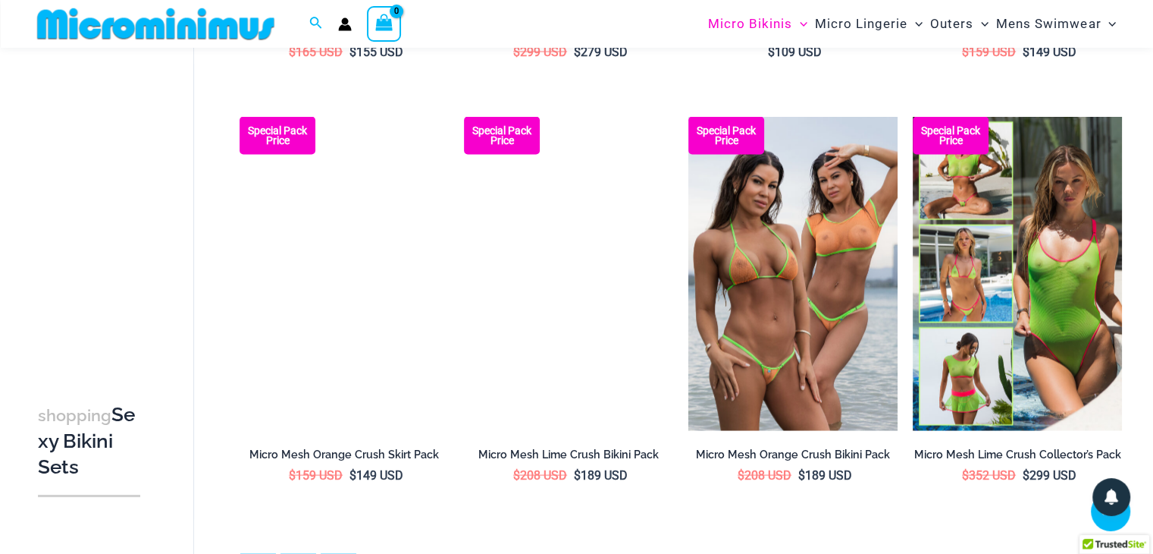
scroll to position [3172, 0]
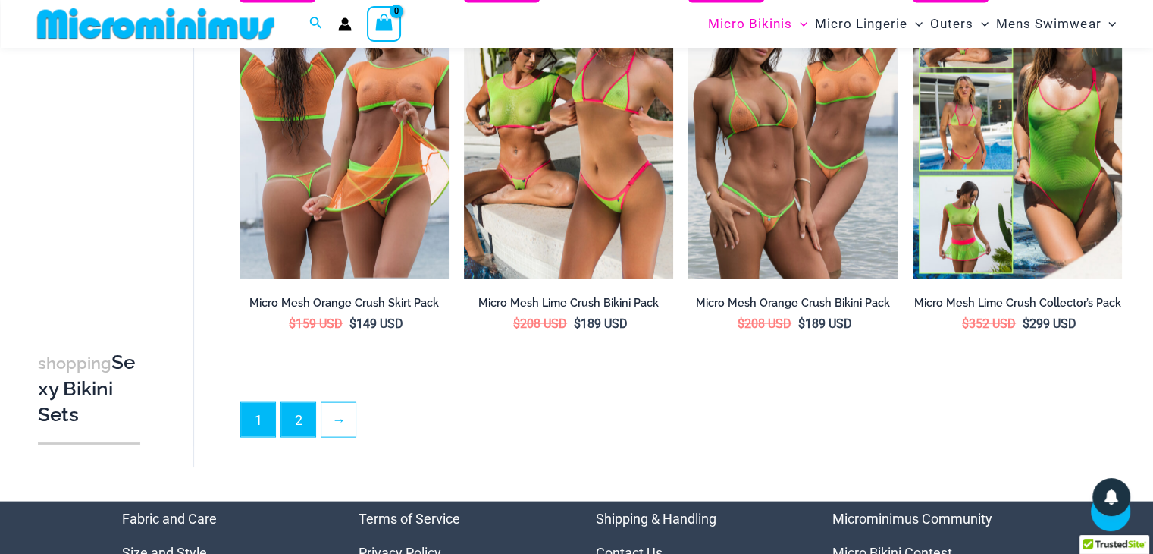
type input "**********"
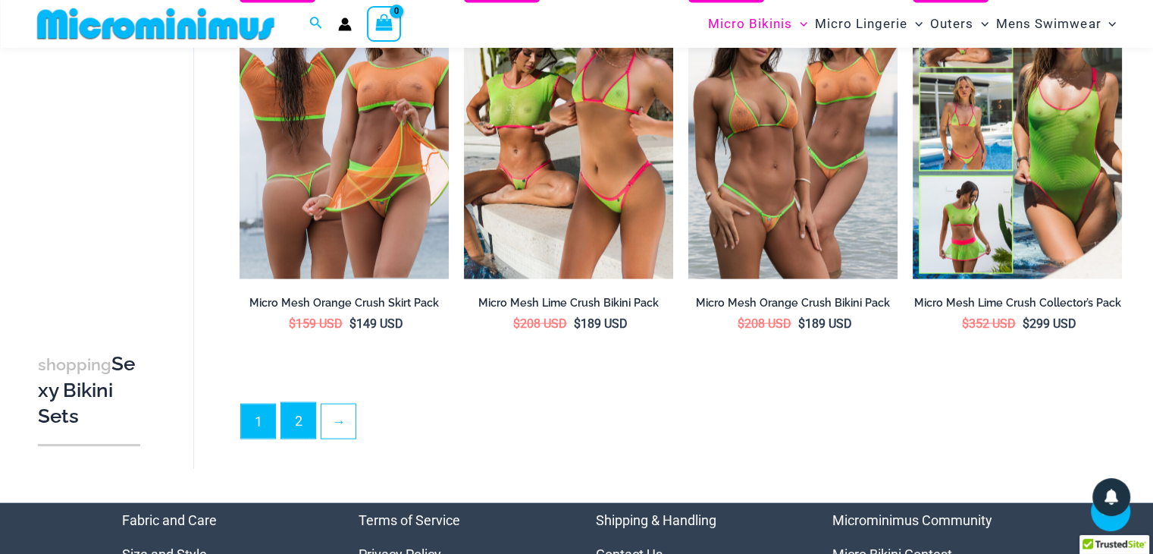
click at [309, 403] on link "2" at bounding box center [298, 421] width 34 height 36
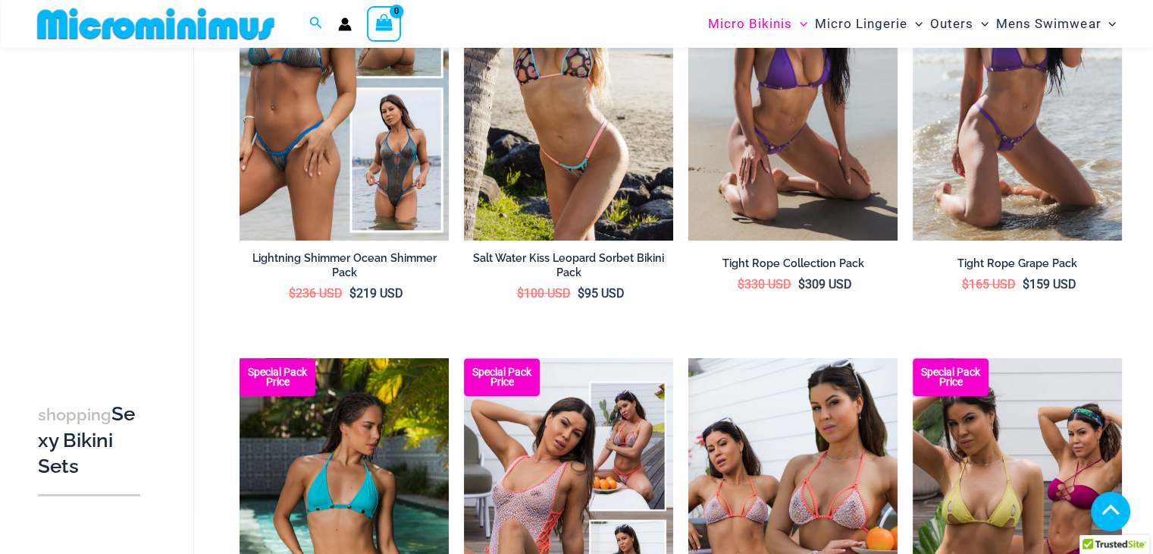
scroll to position [972, 0]
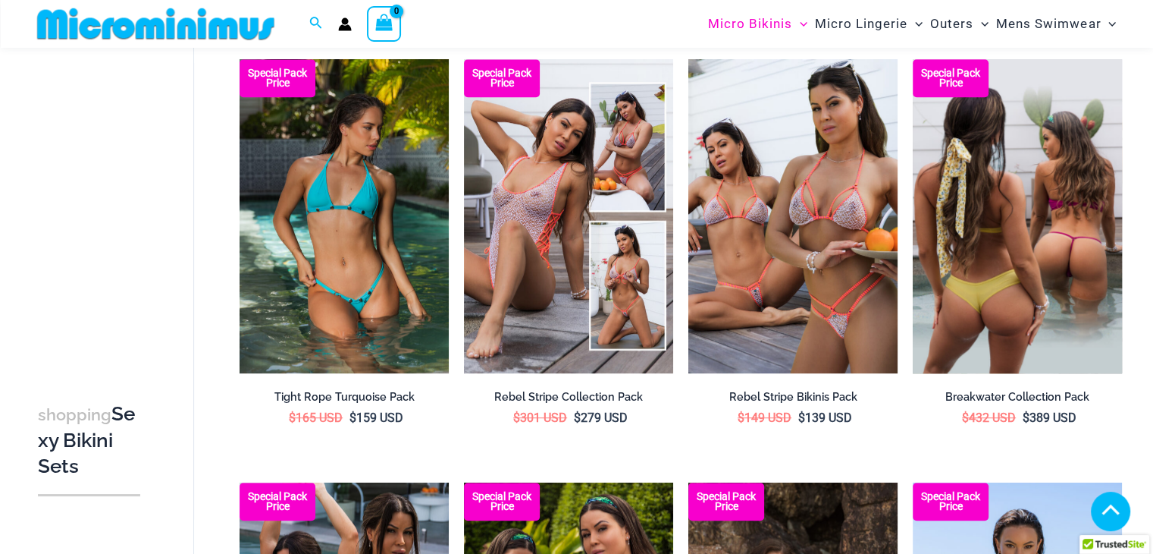
type input "**********"
click at [991, 247] on img at bounding box center [1017, 216] width 209 height 314
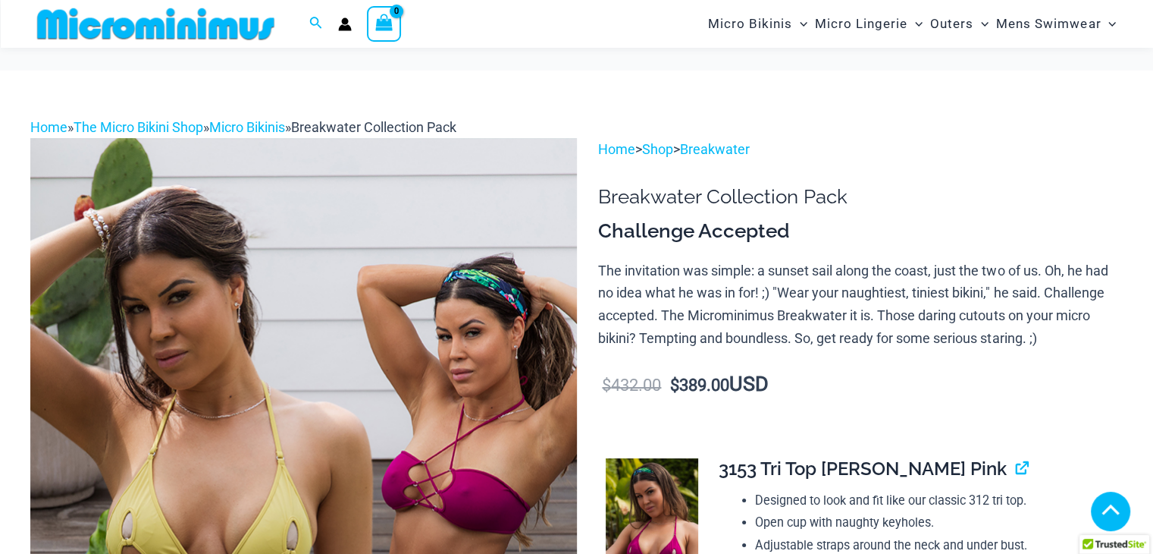
scroll to position [744, 0]
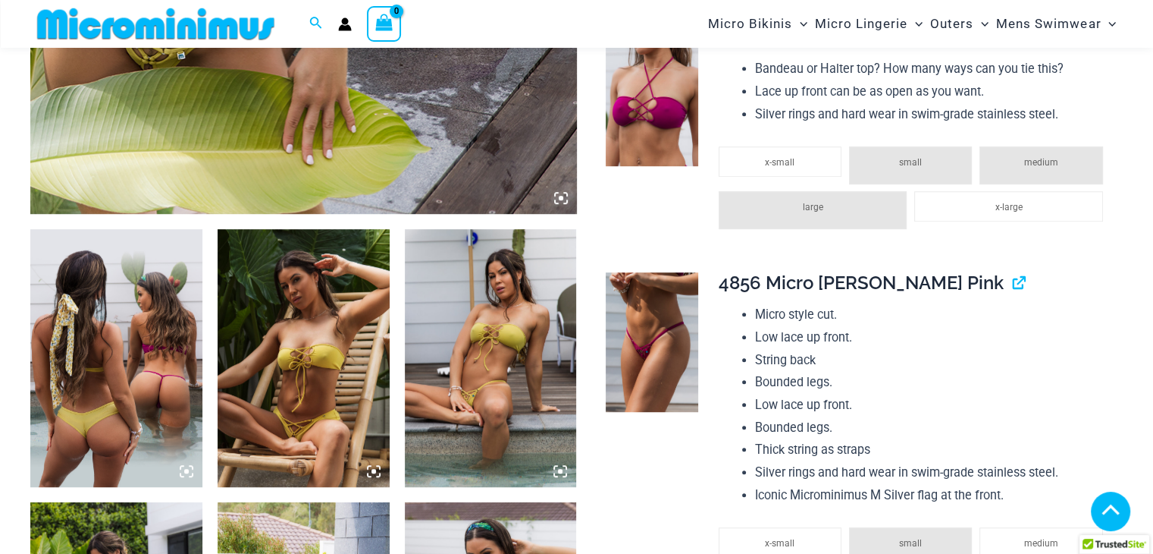
type input "**********"
click at [108, 389] on img at bounding box center [116, 358] width 172 height 258
click at [192, 466] on icon at bounding box center [191, 467] width 3 height 3
click at [187, 468] on icon at bounding box center [187, 471] width 14 height 14
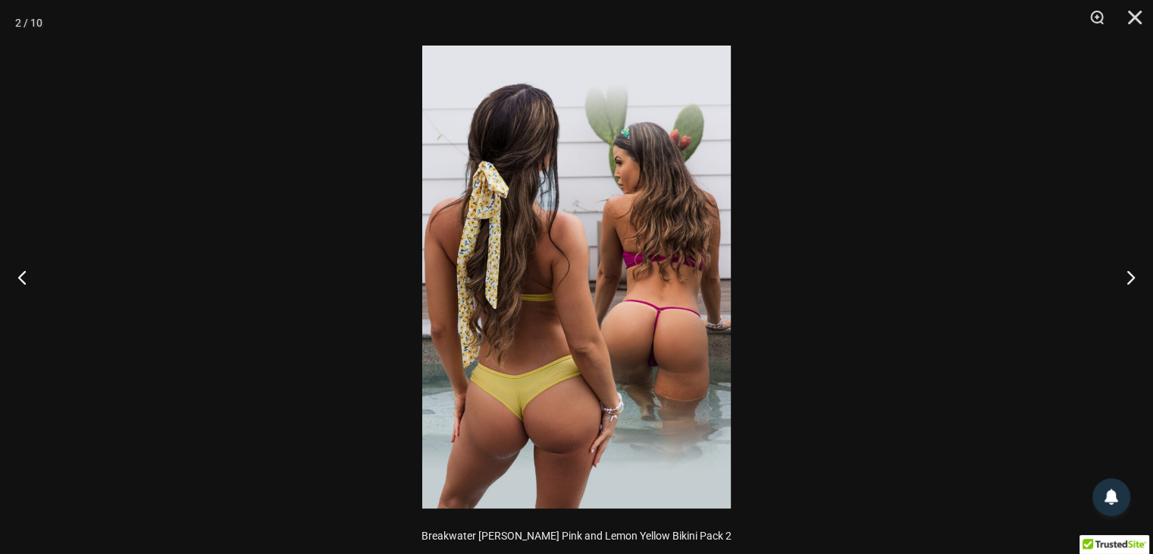
click at [598, 328] on img at bounding box center [576, 276] width 309 height 463
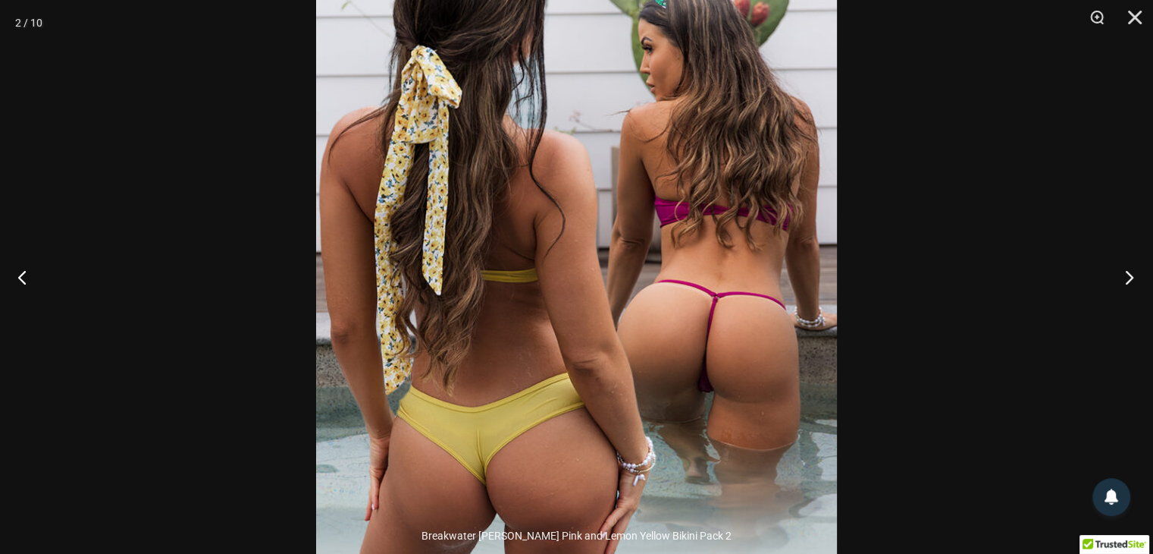
click at [1125, 279] on button "Next" at bounding box center [1124, 277] width 57 height 76
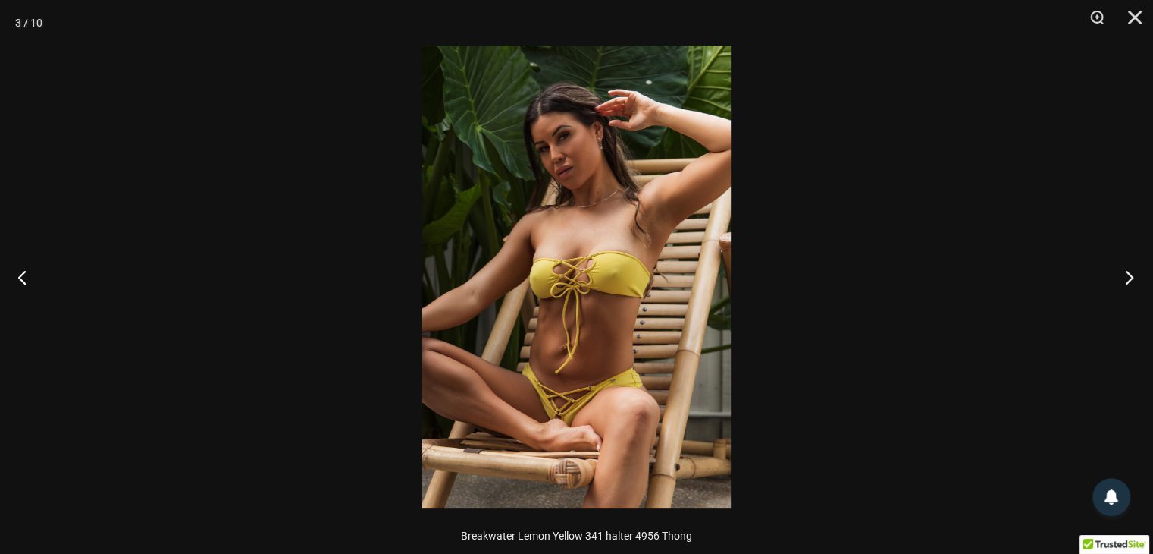
click at [1125, 279] on button "Next" at bounding box center [1124, 277] width 57 height 76
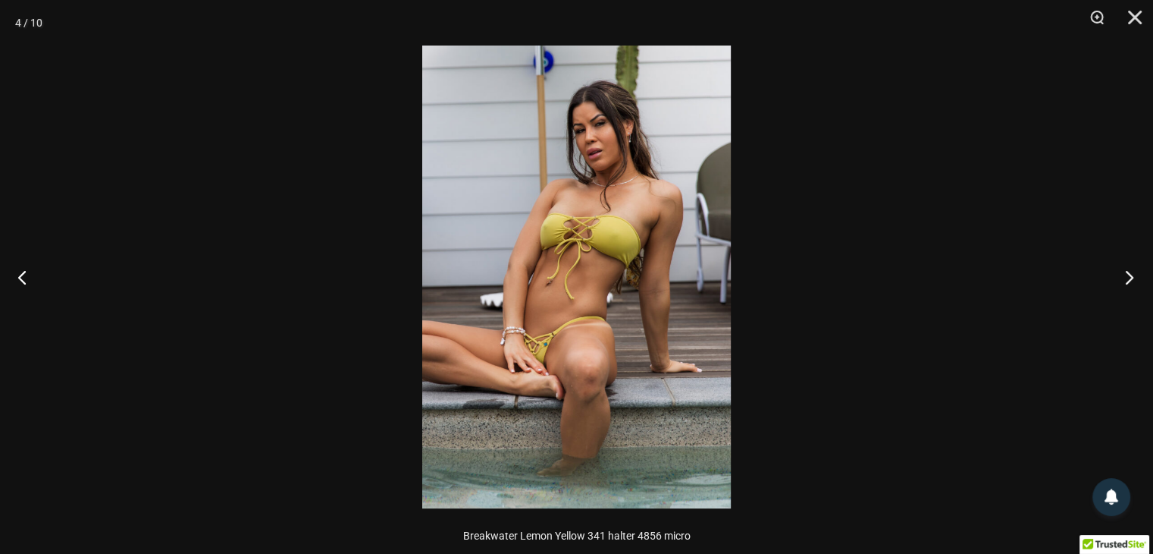
click at [1125, 279] on button "Next" at bounding box center [1124, 277] width 57 height 76
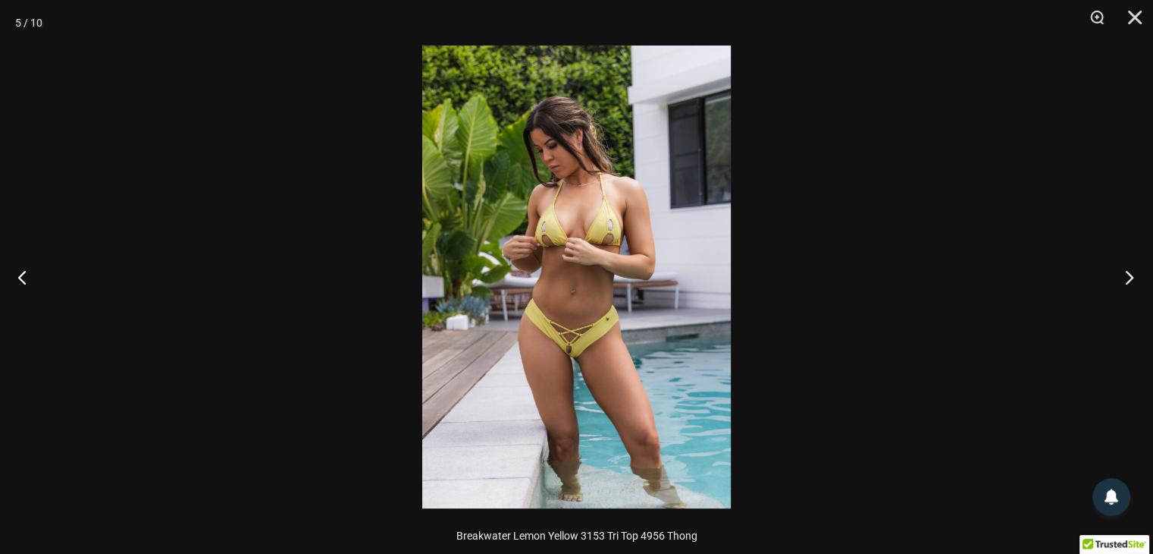
click at [1125, 279] on button "Next" at bounding box center [1124, 277] width 57 height 76
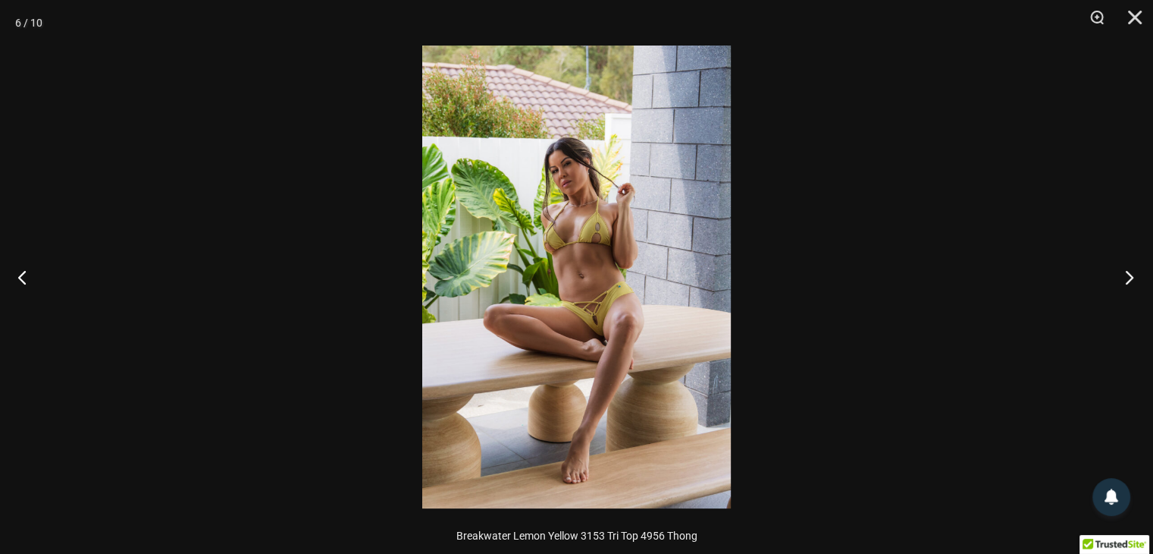
click at [1125, 279] on button "Next" at bounding box center [1124, 277] width 57 height 76
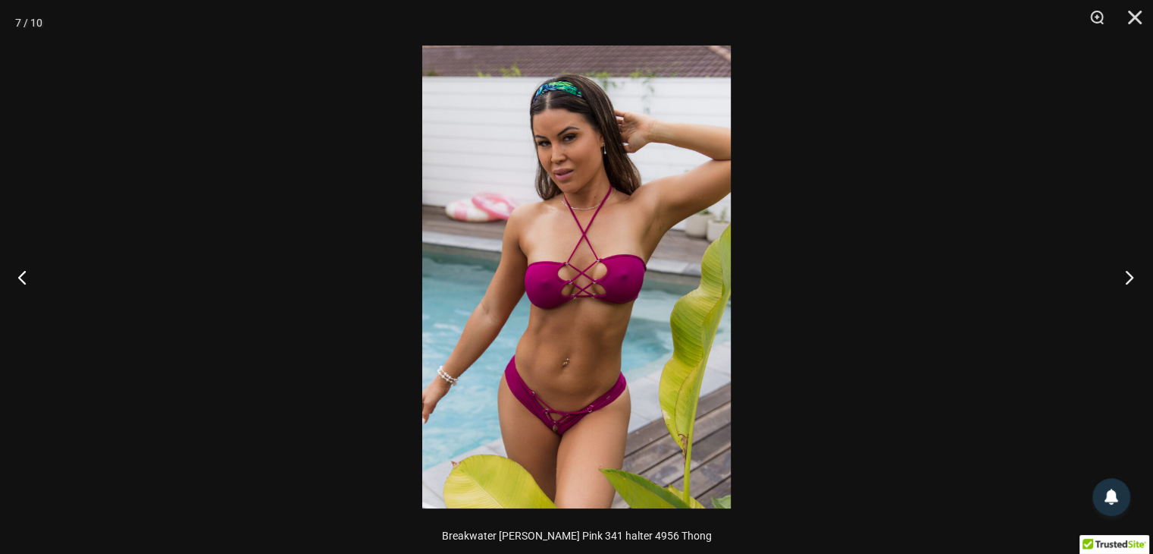
click at [1125, 279] on button "Next" at bounding box center [1124, 277] width 57 height 76
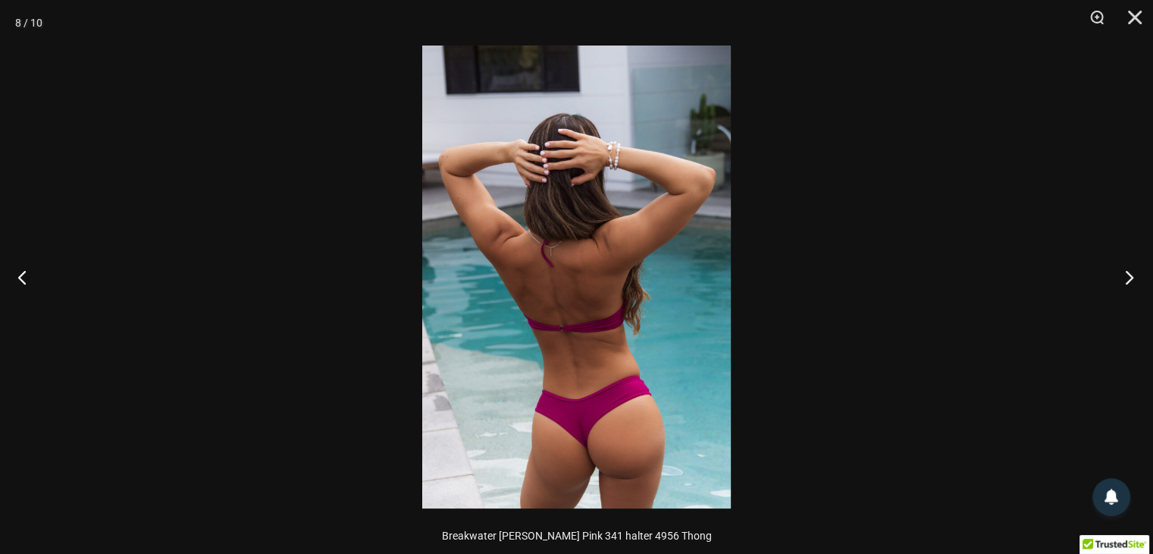
click at [1125, 279] on button "Next" at bounding box center [1124, 277] width 57 height 76
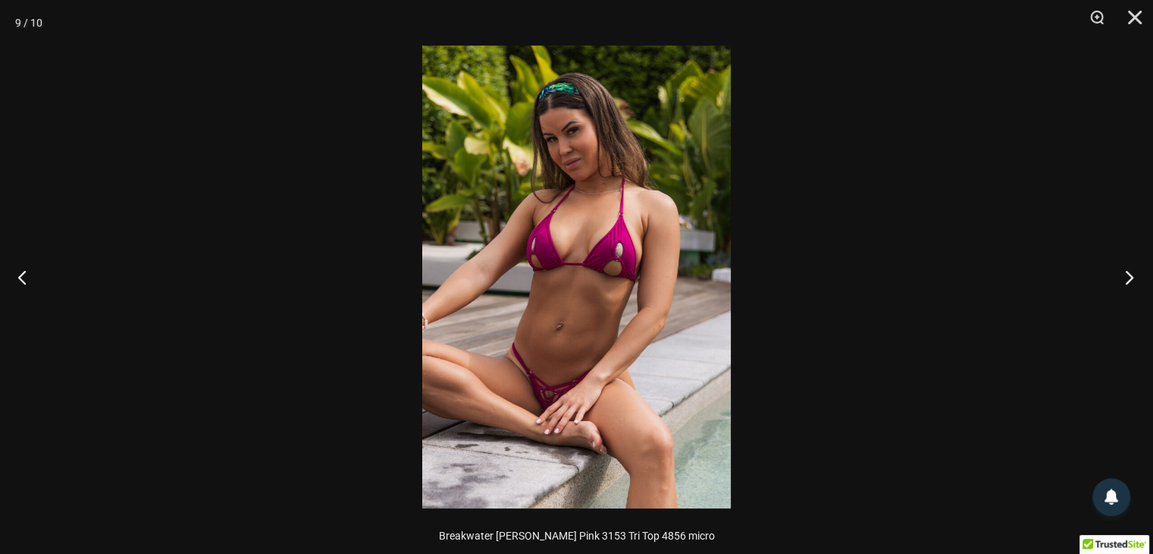
click at [1125, 279] on button "Next" at bounding box center [1124, 277] width 57 height 76
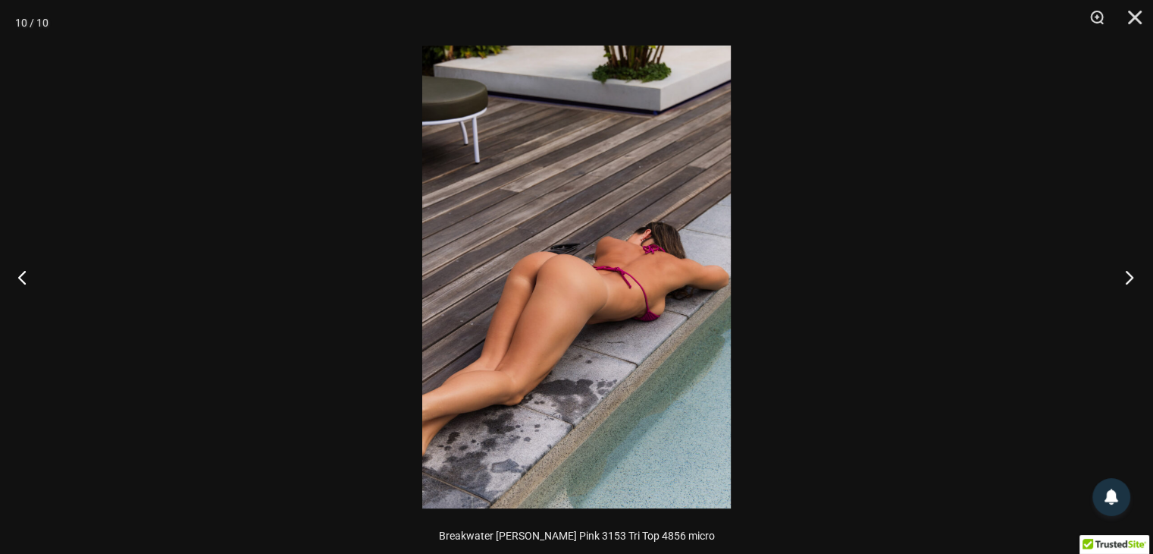
click at [1125, 279] on button "Next" at bounding box center [1124, 277] width 57 height 76
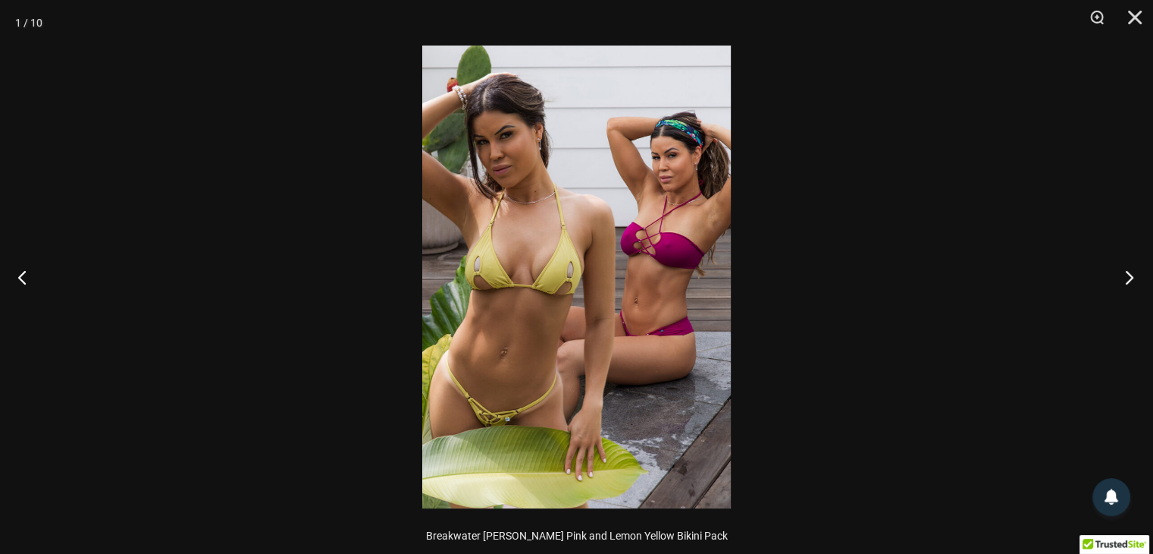
click at [1125, 279] on button "Next" at bounding box center [1124, 277] width 57 height 76
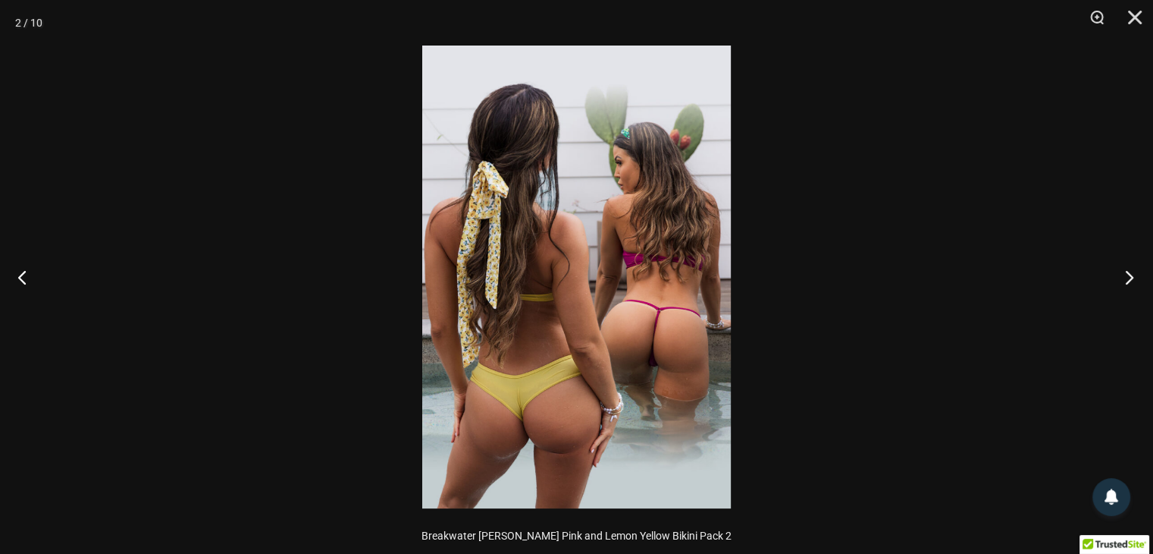
click at [1125, 279] on button "Next" at bounding box center [1124, 277] width 57 height 76
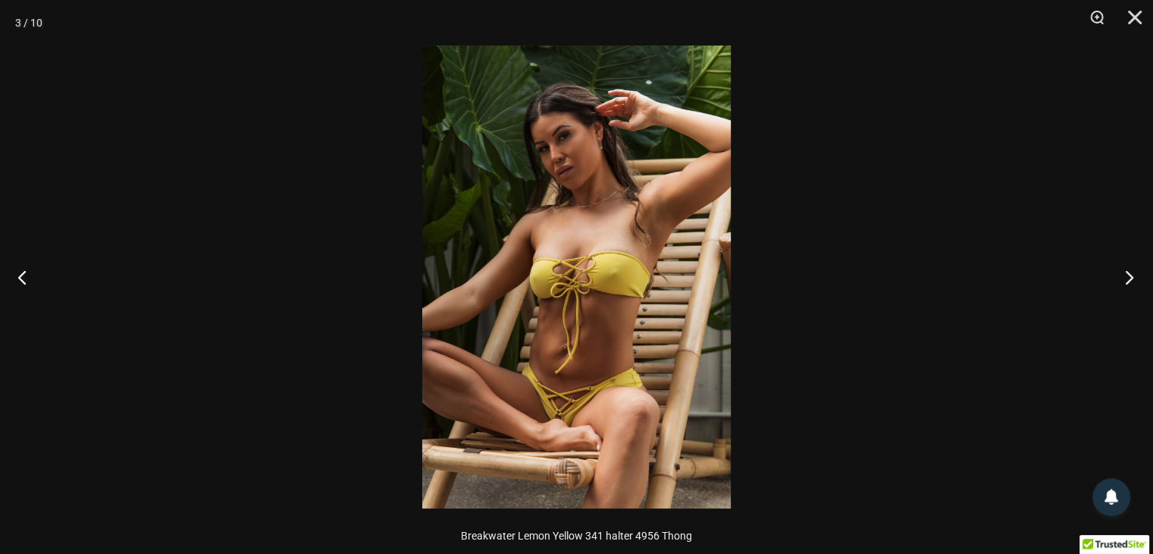
click at [1125, 279] on button "Next" at bounding box center [1124, 277] width 57 height 76
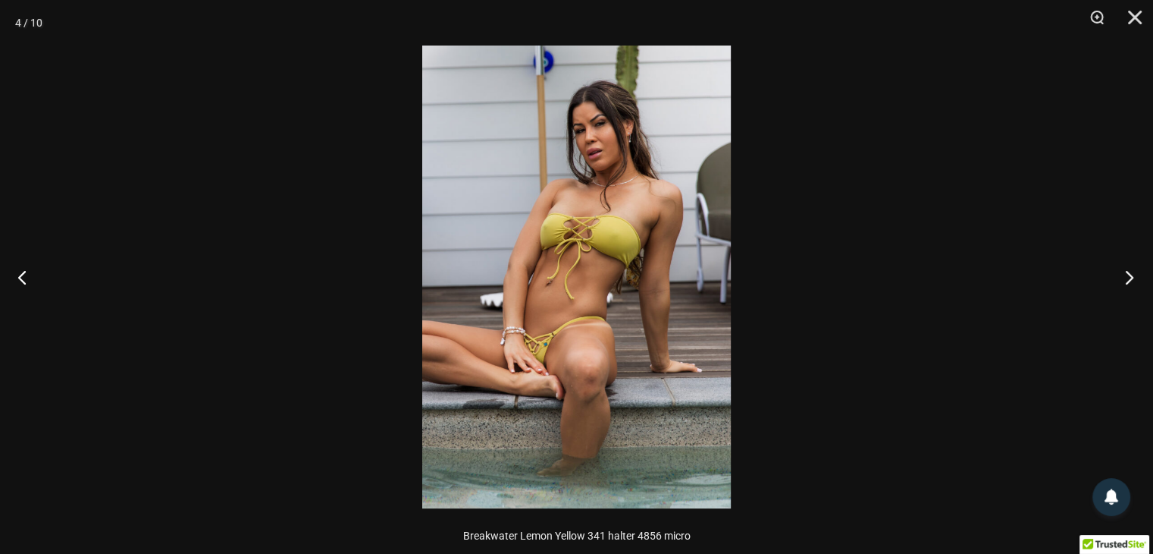
click at [1125, 279] on button "Next" at bounding box center [1124, 277] width 57 height 76
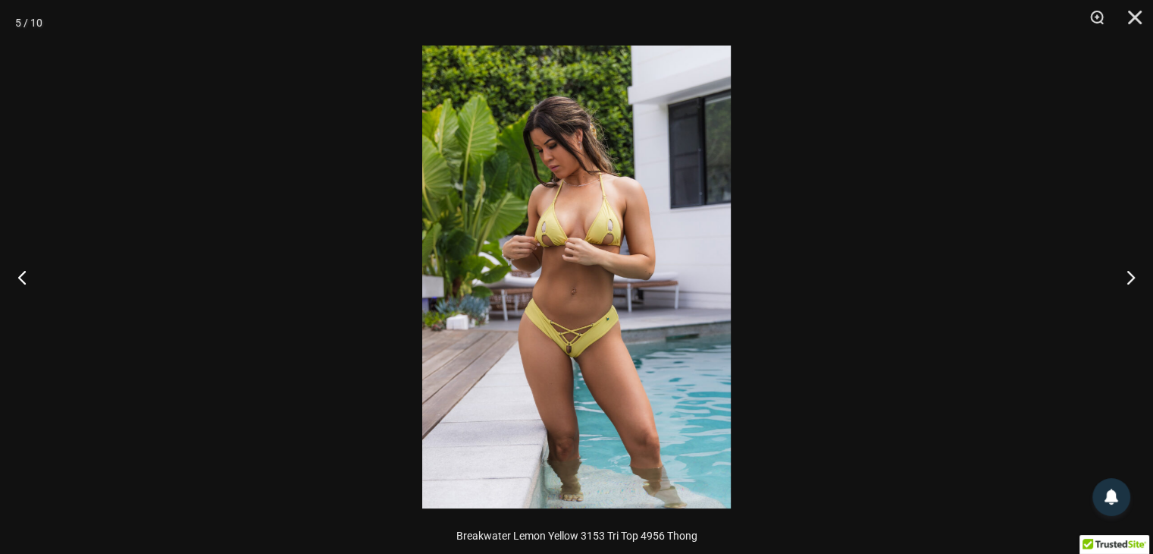
click at [564, 361] on img at bounding box center [576, 276] width 309 height 463
